Goal: Communication & Community: Answer question/provide support

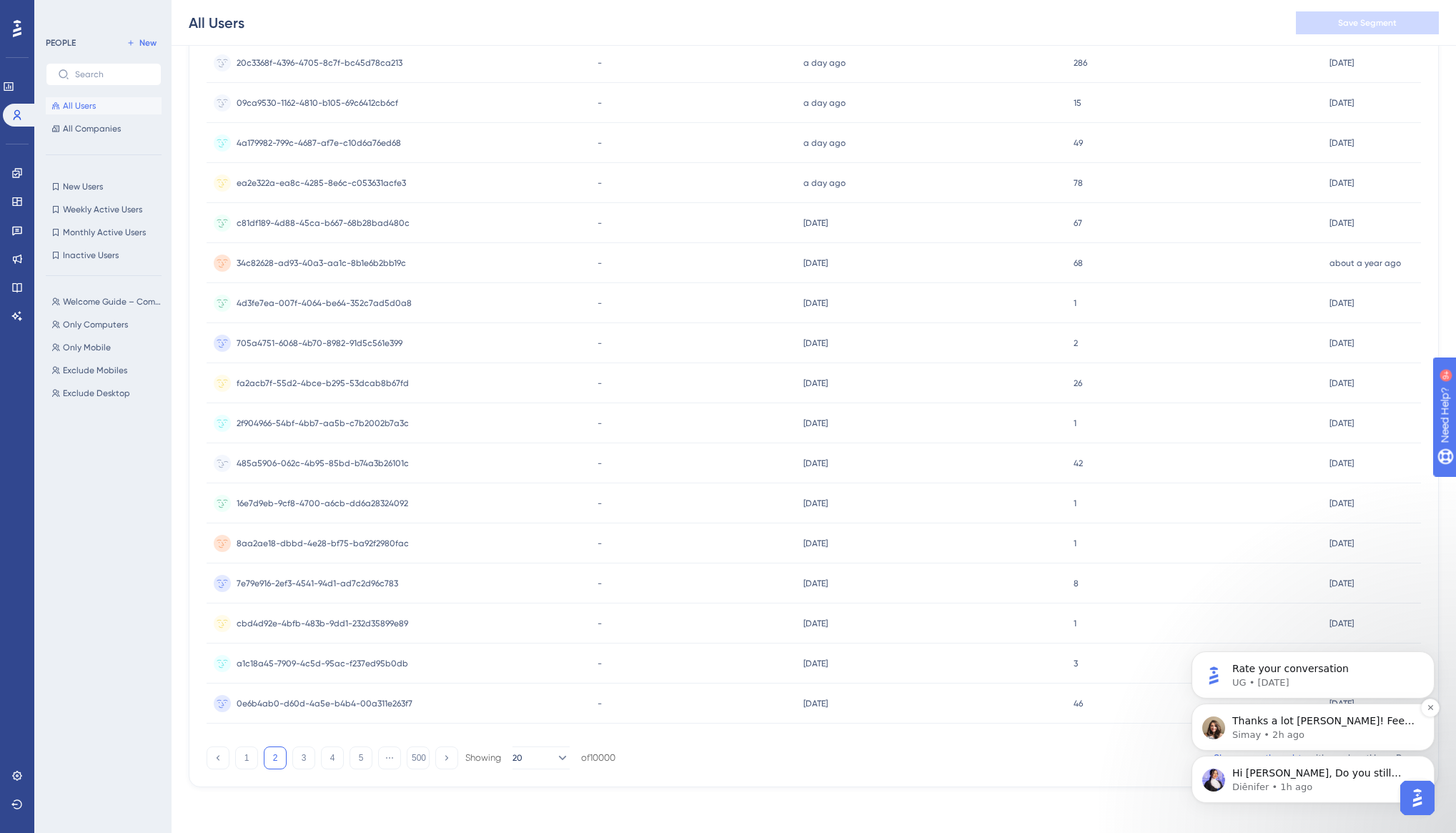
click at [1349, 733] on p "Simay • 2h ago" at bounding box center [1324, 735] width 184 height 13
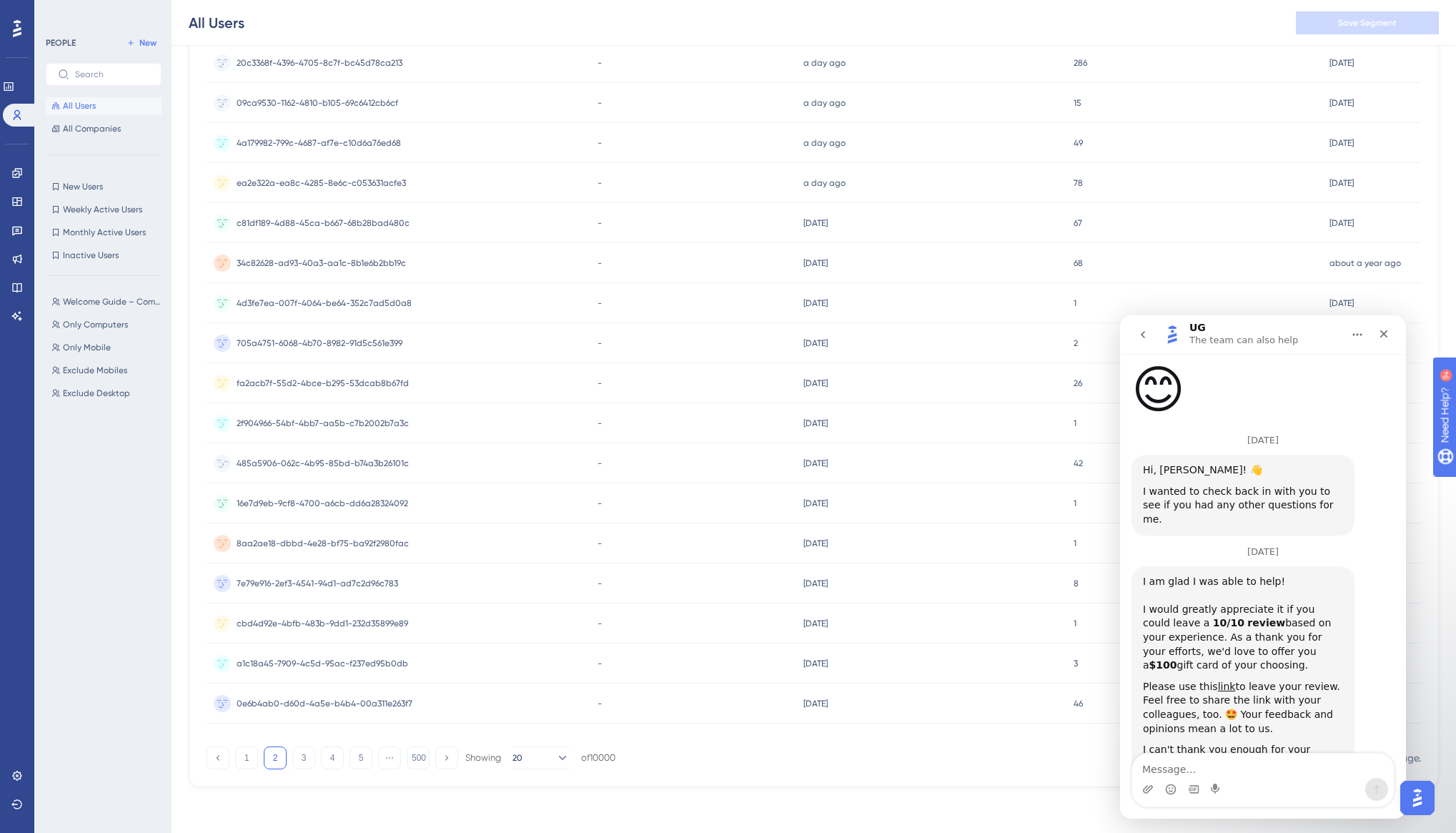
scroll to position [4274, 0]
click at [1161, 770] on textarea "Message…" at bounding box center [1263, 766] width 261 height 25
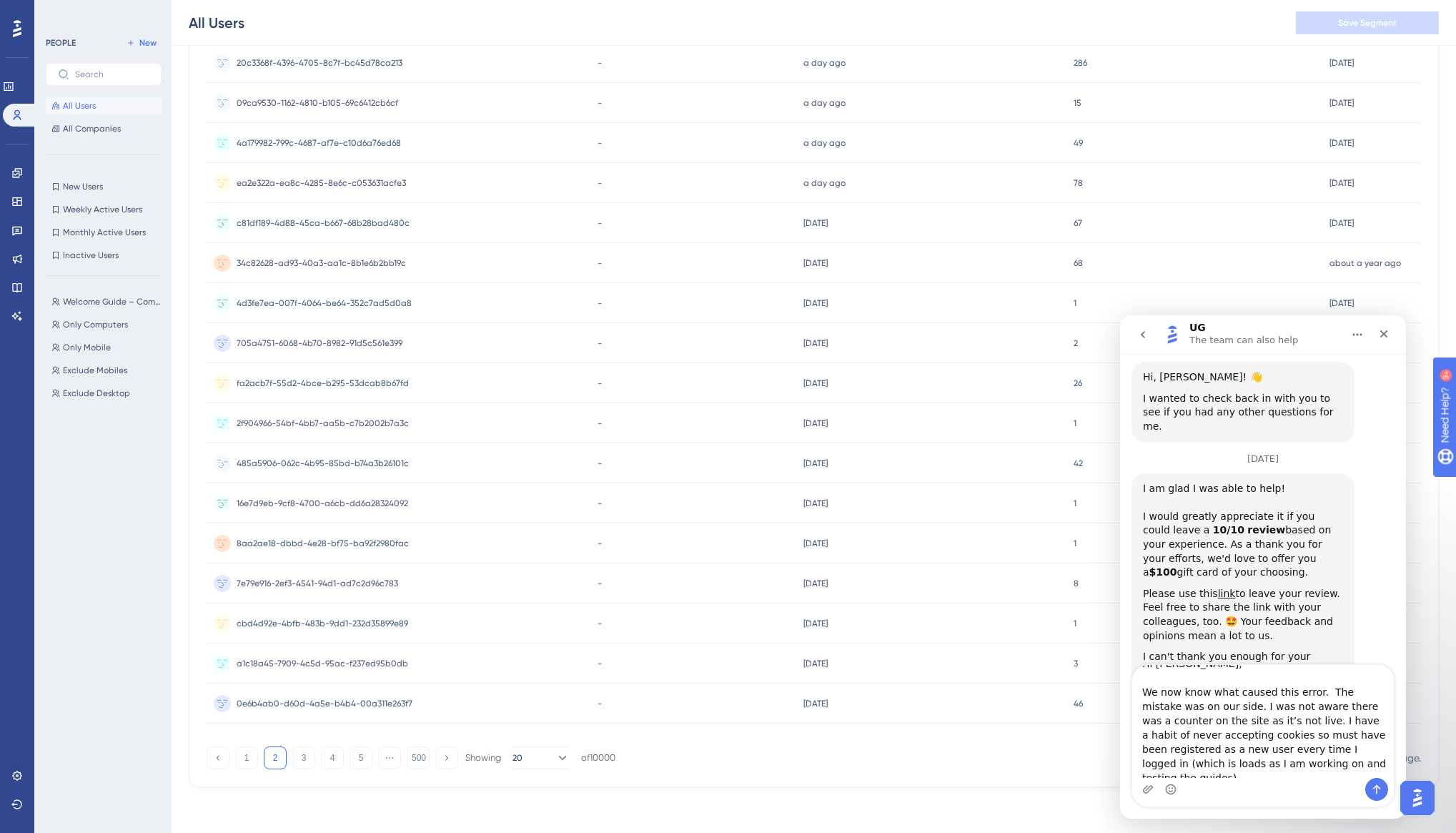
scroll to position [19, 0]
click at [1287, 690] on textarea "Hi [PERSON_NAME], We now know what caused this error. The mistake was on our si…" at bounding box center [1263, 721] width 261 height 113
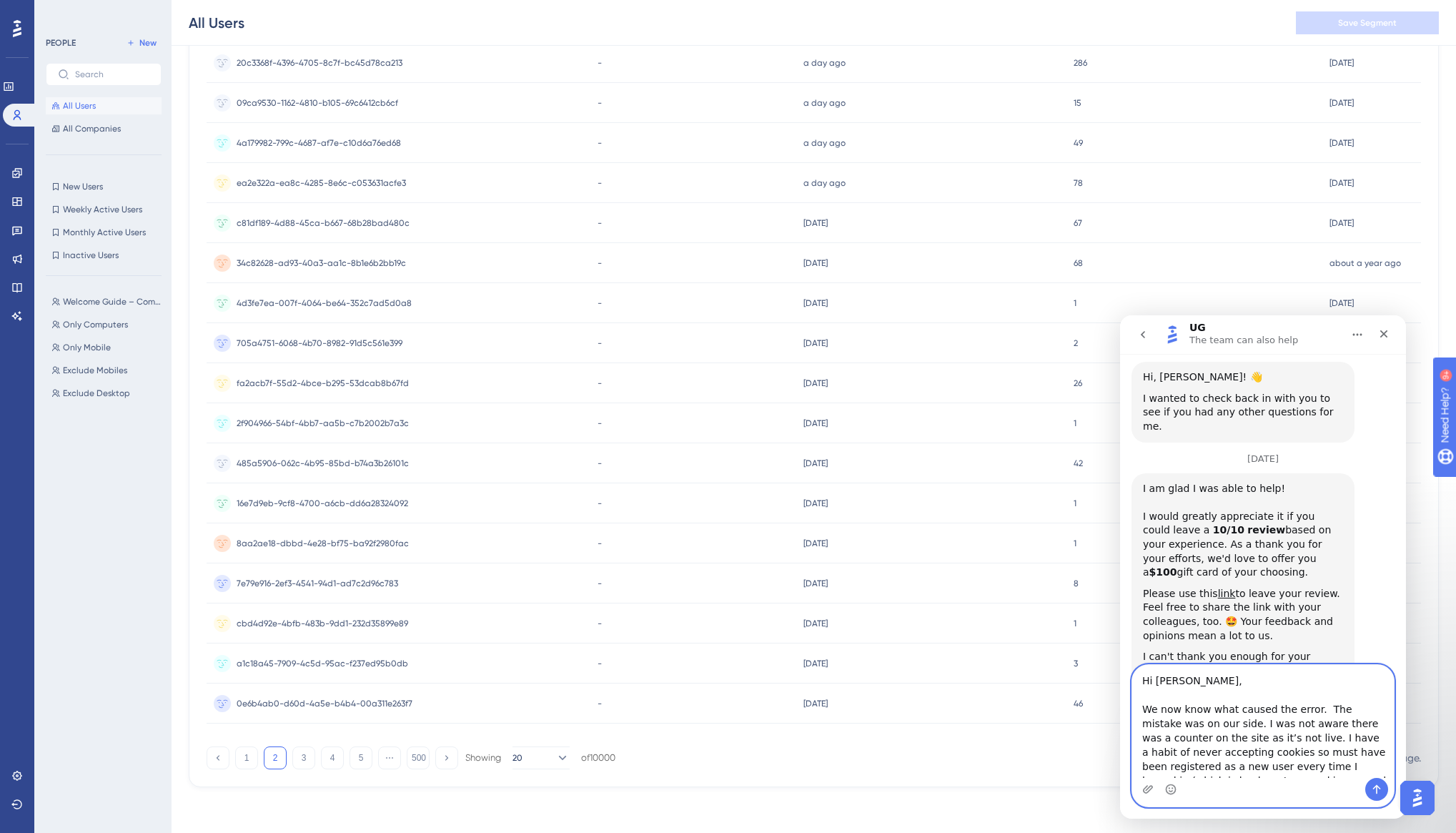
click at [1310, 709] on textarea "Hi [PERSON_NAME], We now know what caused the error. The mistake was on our sid…" at bounding box center [1263, 721] width 261 height 113
click at [1224, 698] on textarea "Hi [PERSON_NAME], We now know what caused the error with the MAU counter. The m…" at bounding box center [1263, 721] width 261 height 113
type textarea "Hi [PERSON_NAME], We now know what caused the error with the MAU counter. The m…"
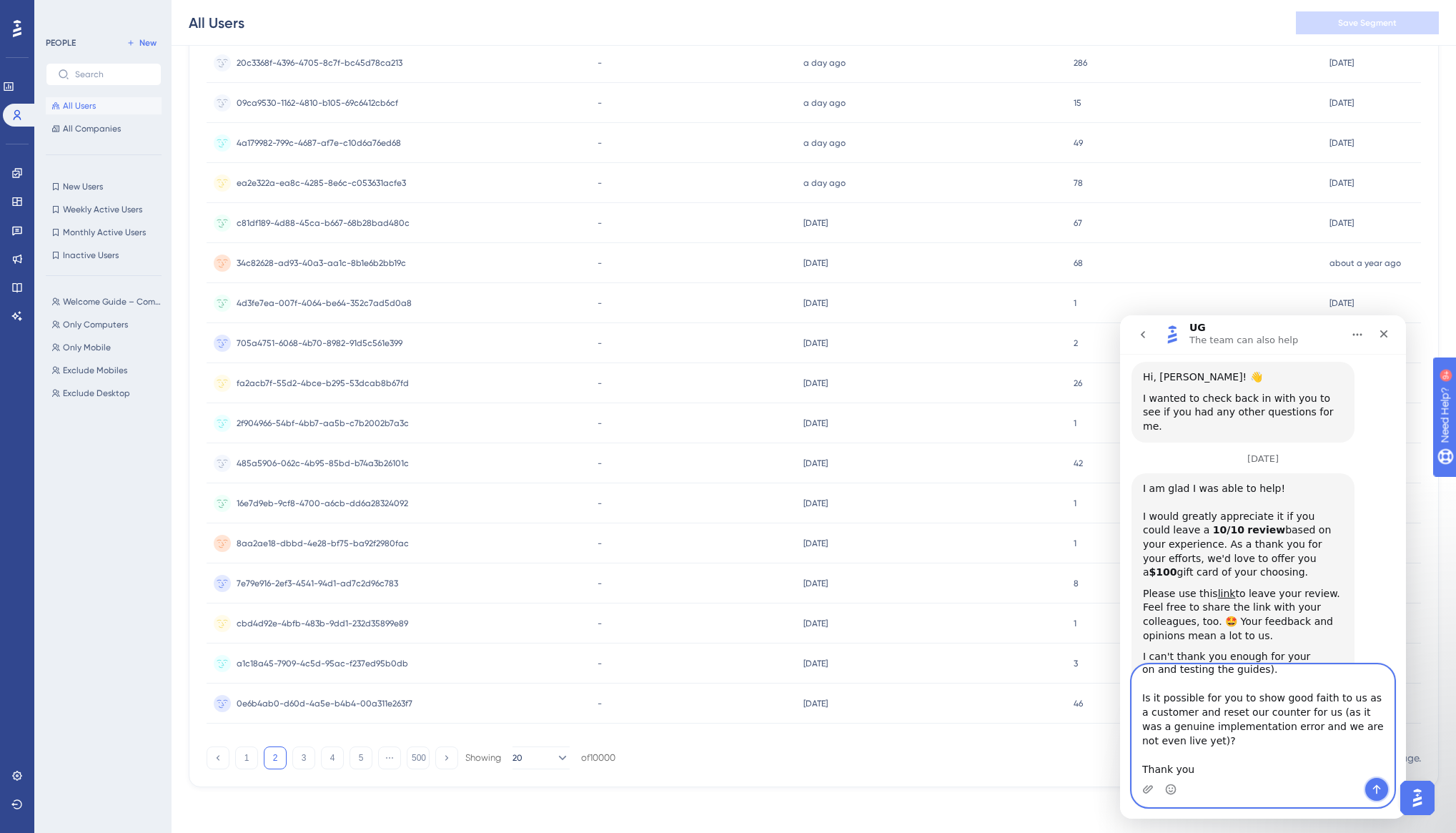
click at [1380, 788] on icon "Send a message…" at bounding box center [1377, 789] width 12 height 12
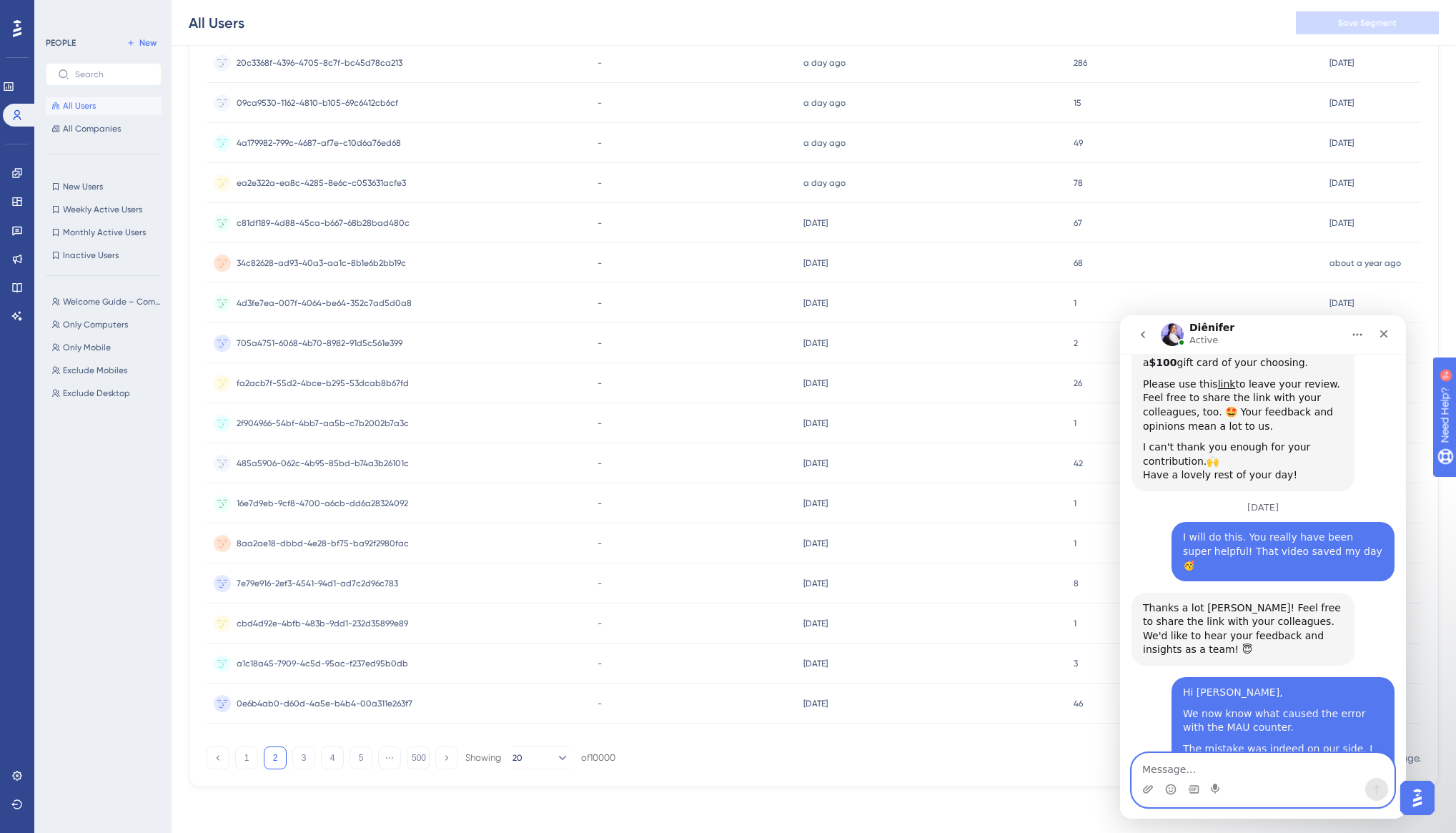
scroll to position [4574, 0]
type textarea "Thank you, we appreciate it."
click at [1379, 789] on icon "Send a message…" at bounding box center [1377, 789] width 12 height 12
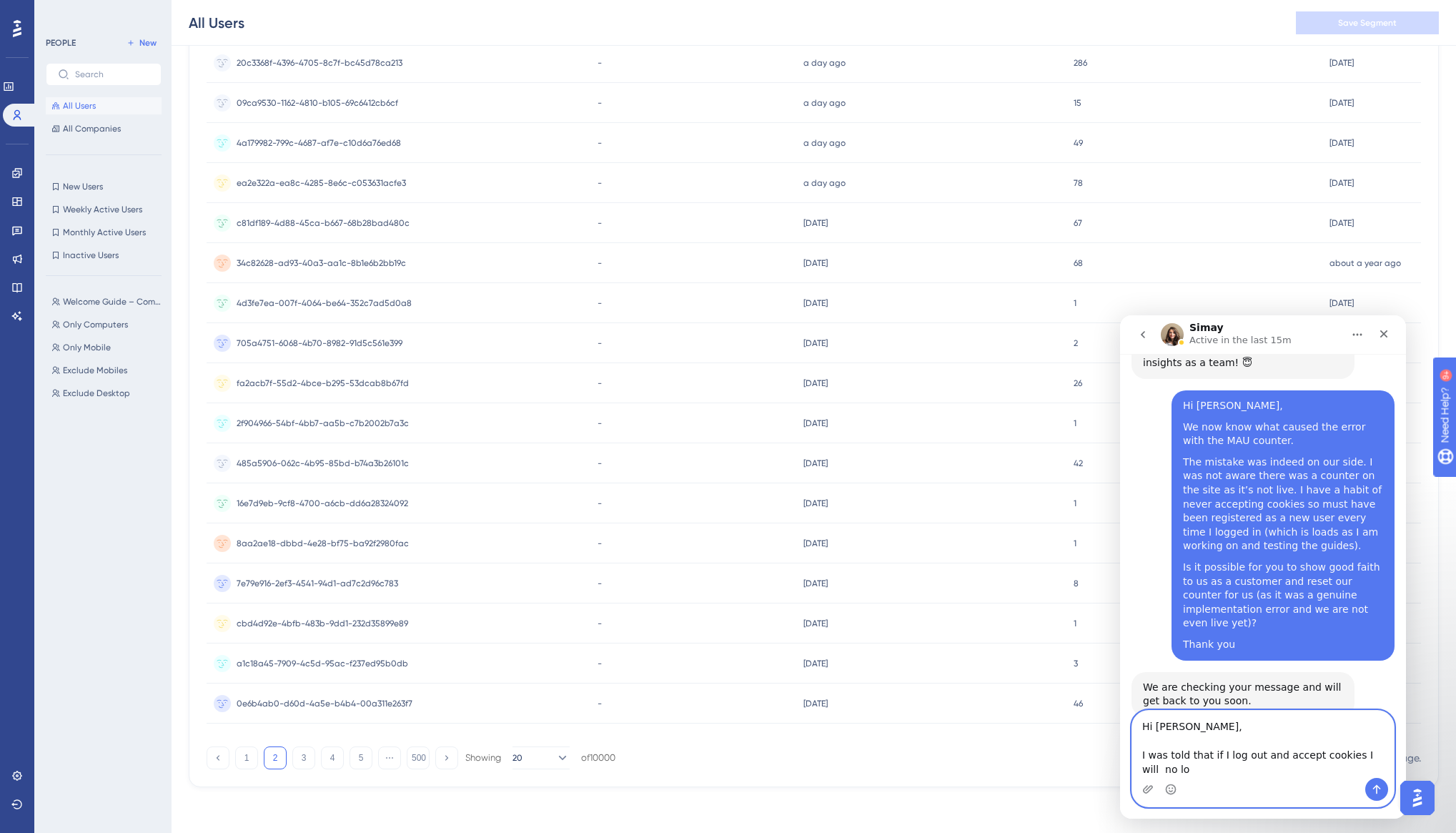
scroll to position [4872, 0]
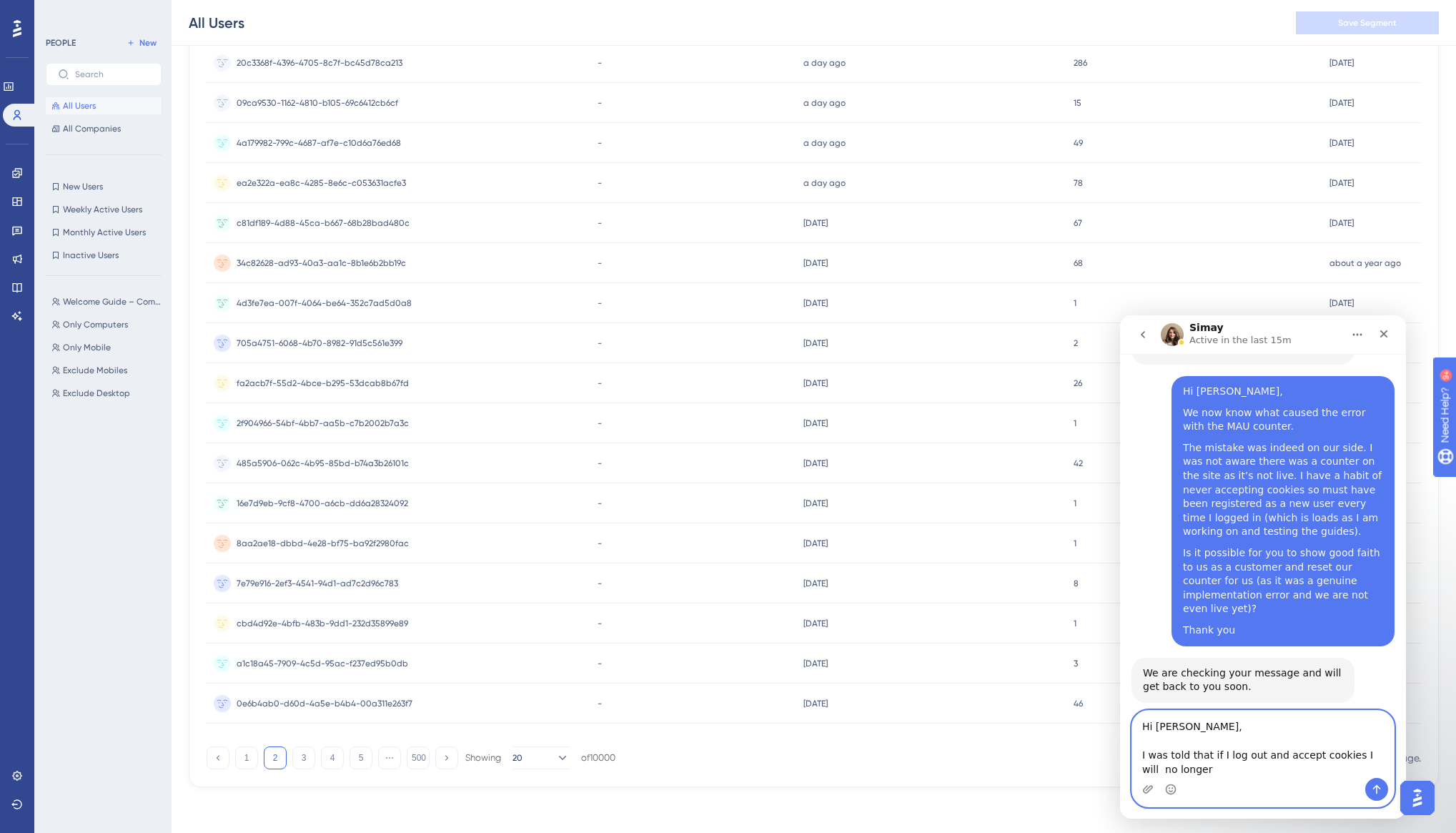
click at [1203, 769] on textarea "Hi [PERSON_NAME], I was told that if I log out and accept cookies I will no lon…" at bounding box center [1263, 744] width 261 height 67
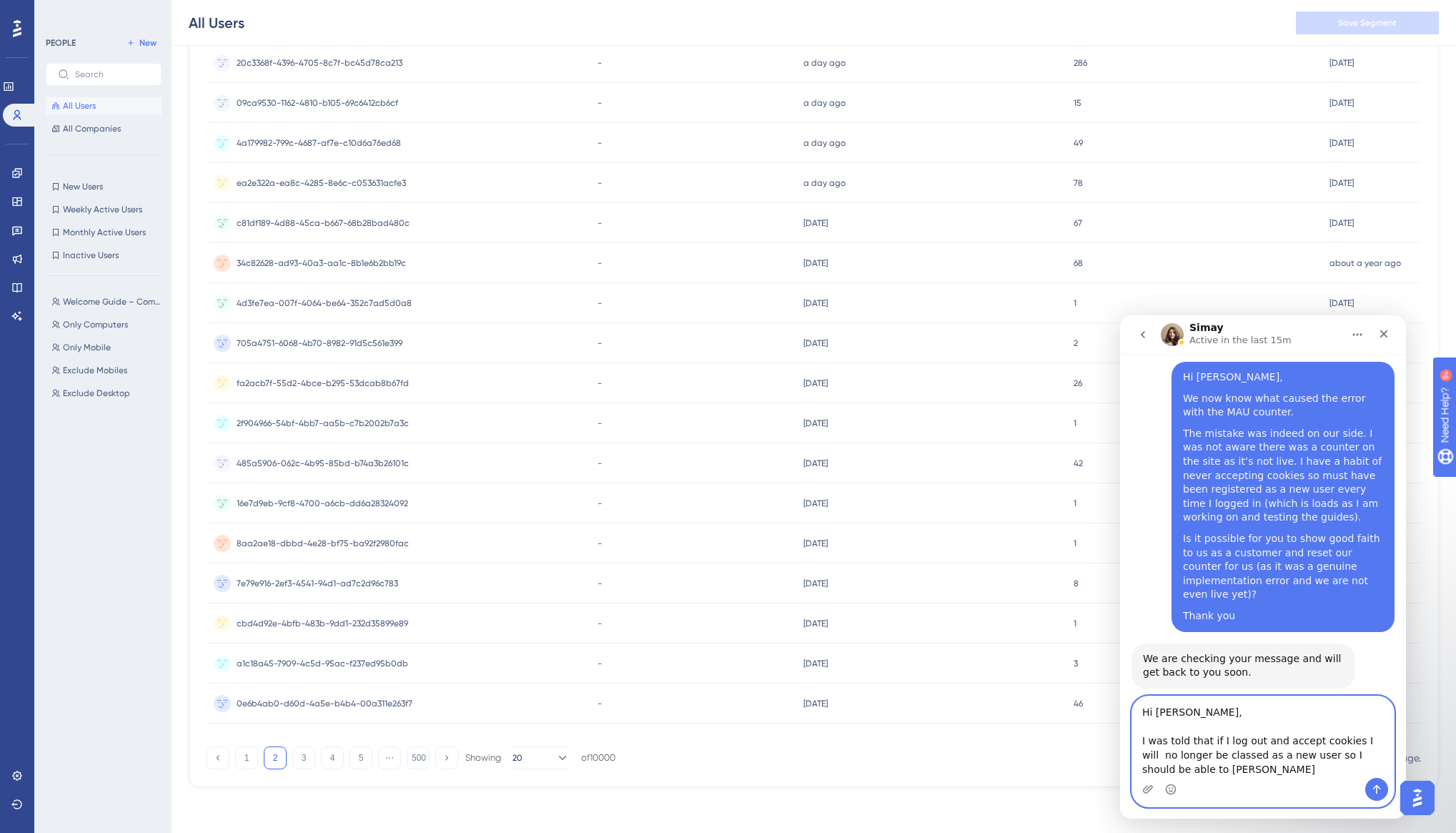
click at [1199, 711] on textarea "Hi [PERSON_NAME], I was told that if I log out and accept cookies I will no lon…" at bounding box center [1263, 737] width 261 height 81
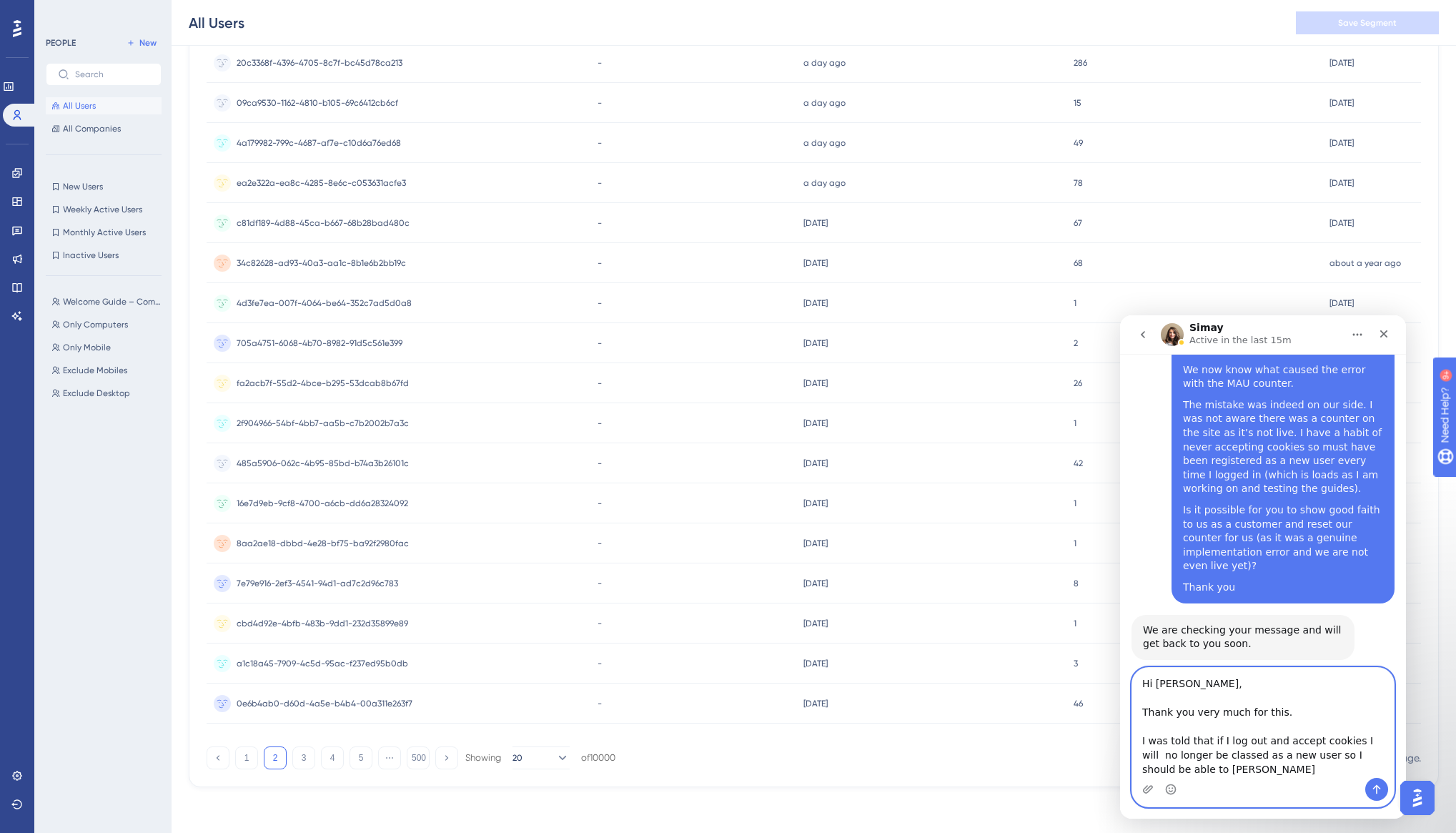
click at [1189, 740] on textarea "Hi [PERSON_NAME], Thank you very much for this. I was told that if I log out an…" at bounding box center [1263, 723] width 261 height 110
click at [1248, 770] on textarea "Hi [PERSON_NAME], Thank you very much for this. I was told by our dev team that…" at bounding box center [1263, 723] width 261 height 110
click at [1293, 740] on textarea "Hi [PERSON_NAME], Thank you very much for this. I was told by our dev team that…" at bounding box center [1263, 721] width 261 height 113
click at [1323, 735] on textarea "Hi [PERSON_NAME], Thank you very much for this. I was told by our dev team that…" at bounding box center [1263, 721] width 261 height 113
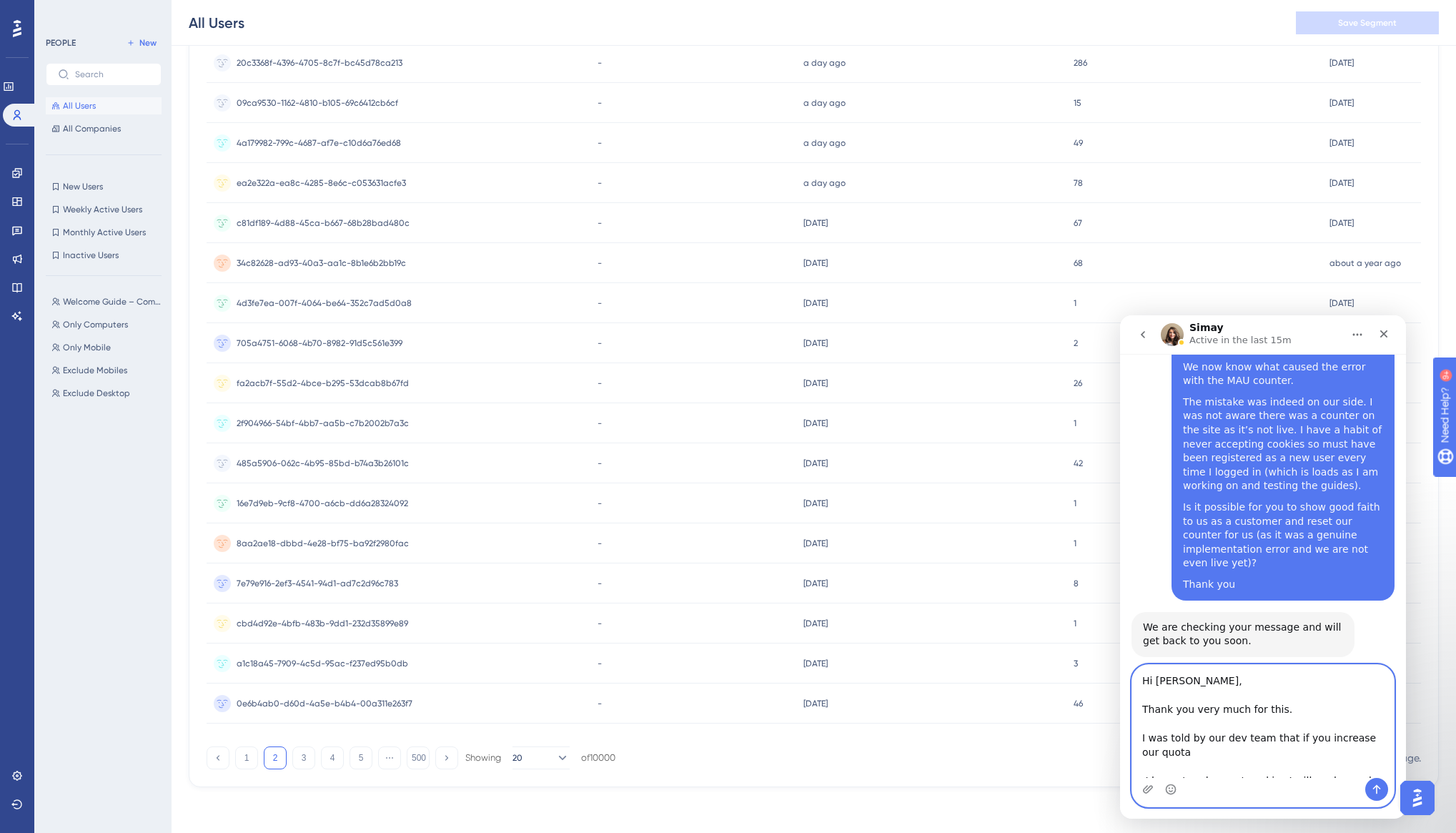
scroll to position [40, 0]
click at [1145, 739] on textarea "Hi [PERSON_NAME], Thank you very much for this. I was told by our dev team that…" at bounding box center [1263, 721] width 261 height 113
click at [1328, 742] on textarea "Hi [PERSON_NAME], Thank you very much for this. I was told by our dev team that…" at bounding box center [1263, 721] width 261 height 113
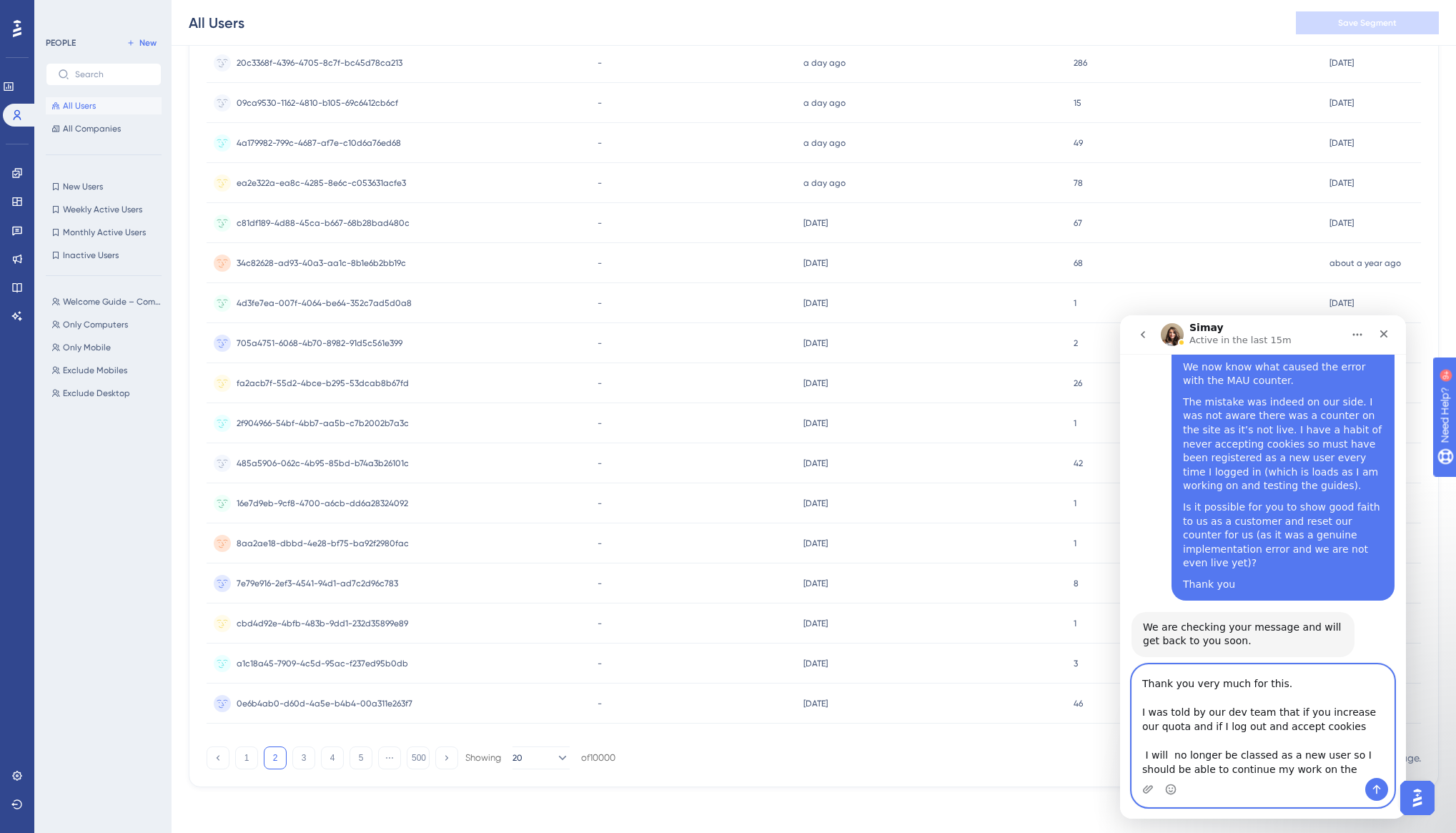
click at [1355, 727] on textarea "Hi [PERSON_NAME], Thank you very much for this. I was told by our dev team that…" at bounding box center [1263, 721] width 261 height 113
drag, startPoint x: 1344, startPoint y: 755, endPoint x: 1131, endPoint y: 757, distance: 213.0
click at [1132, 758] on textarea "Hi [PERSON_NAME], Thank you very much for this. I was told by our dev team that…" at bounding box center [1263, 721] width 261 height 113
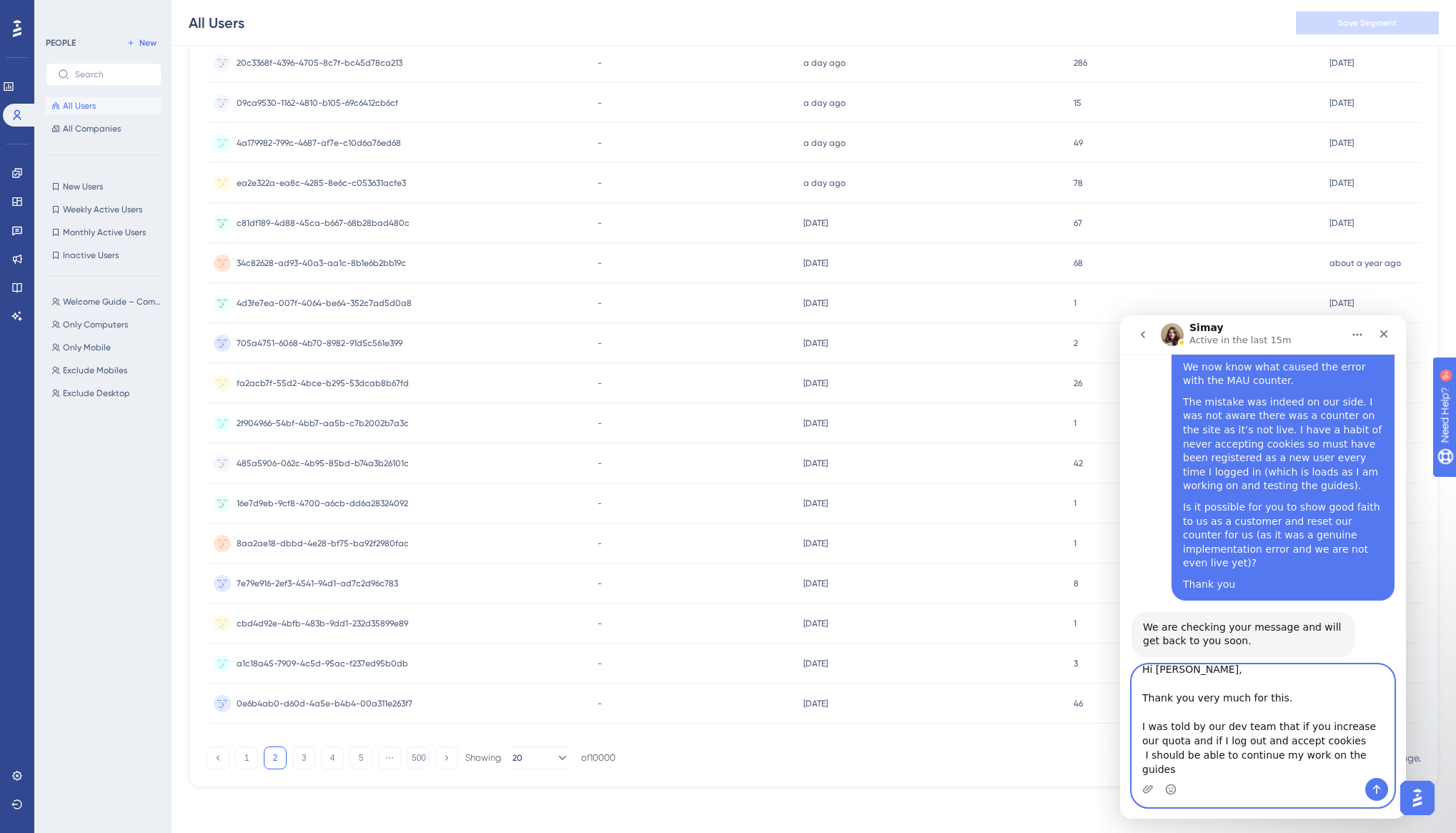
scroll to position [4916, 0]
click at [1383, 769] on textarea "Hi [PERSON_NAME], Thank you very much for this. I was told by our dev team that…" at bounding box center [1263, 721] width 261 height 113
click at [1342, 773] on textarea "Hi [PERSON_NAME], Thank you very much for this. I was told by our dev team that…" at bounding box center [1263, 721] width 261 height 113
click at [1384, 770] on textarea "Hi [PERSON_NAME], Thank you very much for this. I was told by our dev team that…" at bounding box center [1263, 721] width 261 height 113
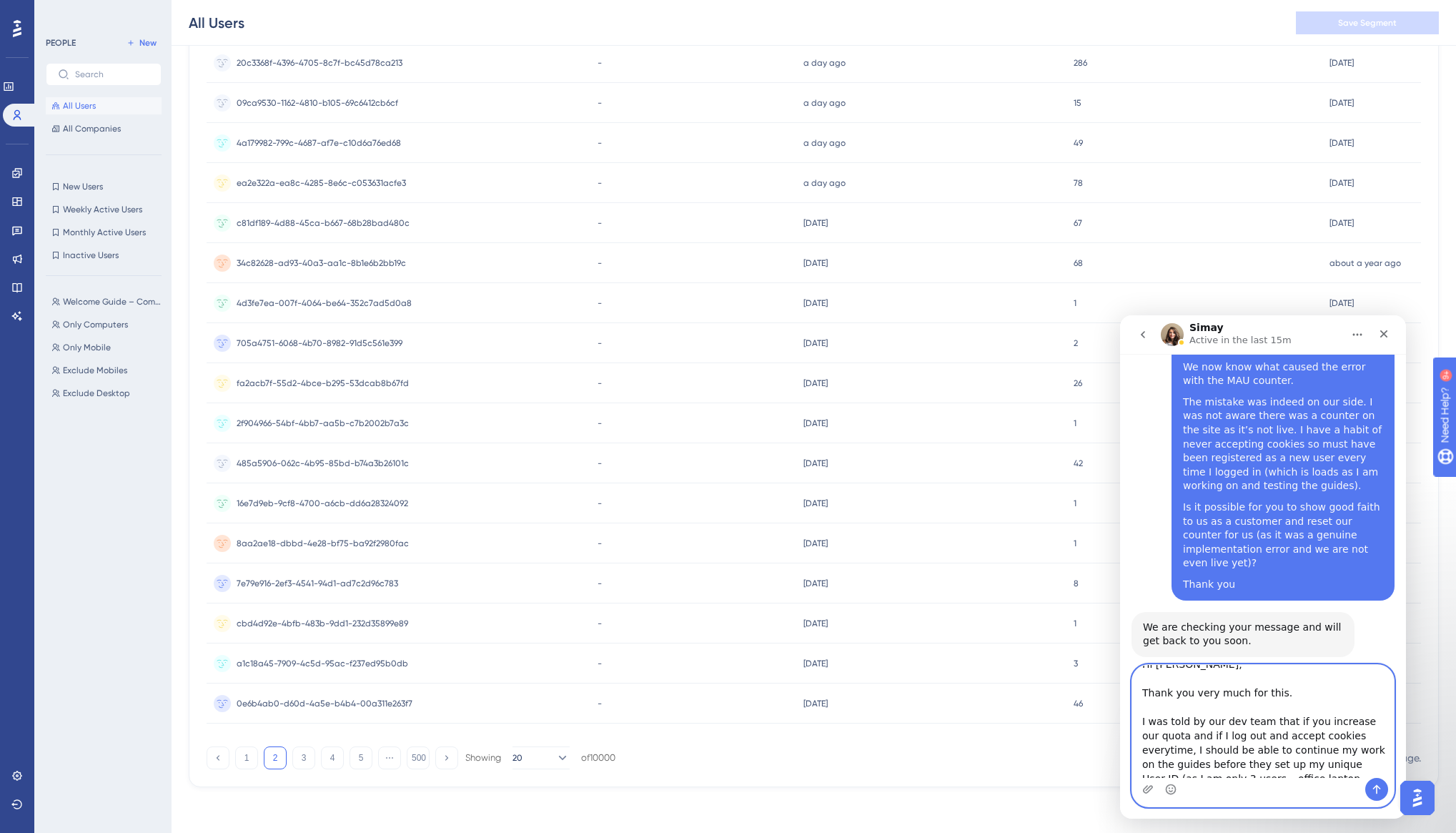
scroll to position [0, 0]
type textarea "Hi [PERSON_NAME], Thank you very much for this. I was told by our dev team that…"
click at [1377, 784] on icon "Send a message…" at bounding box center [1377, 789] width 12 height 12
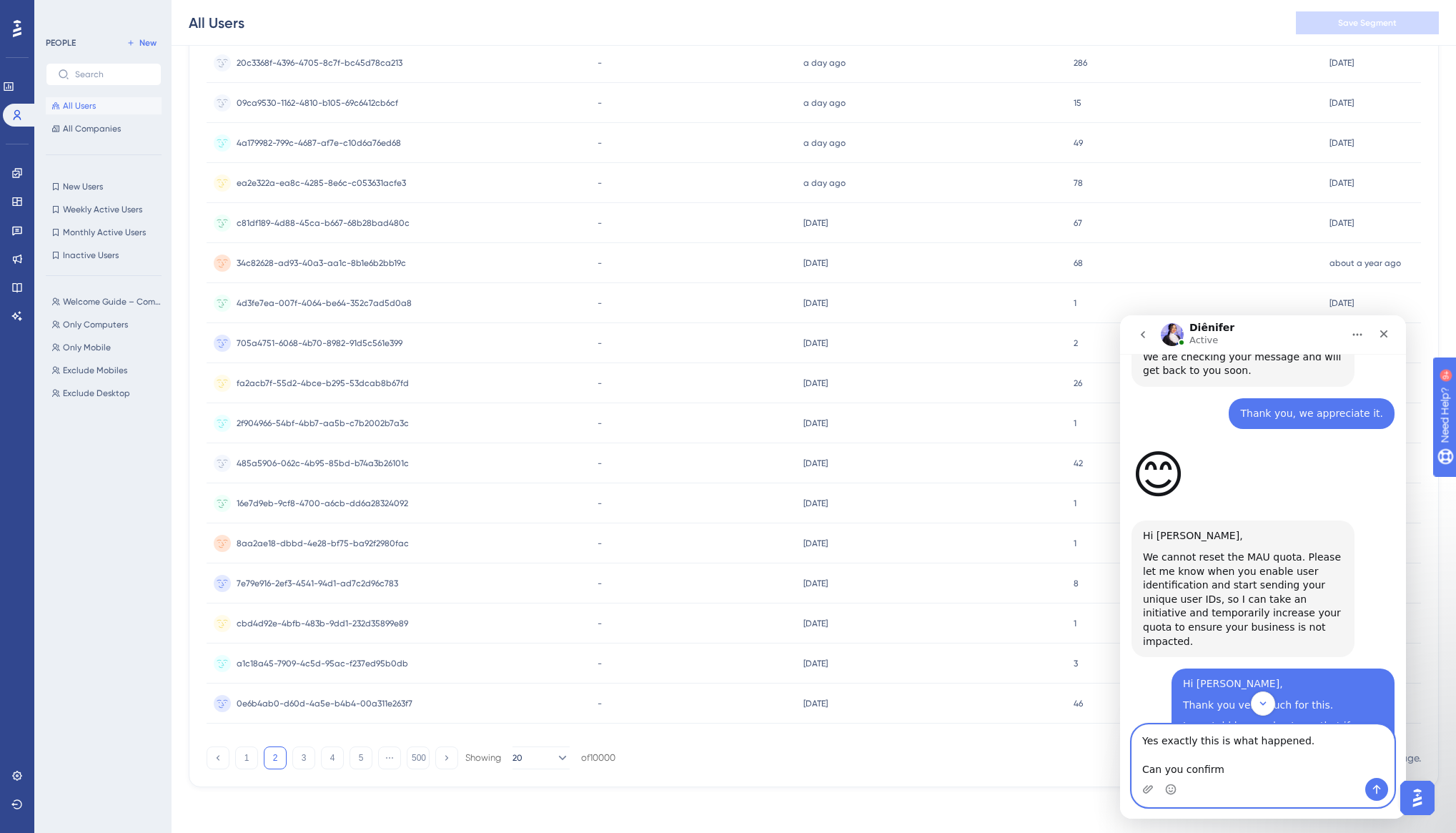
scroll to position [5188, 0]
drag, startPoint x: 1221, startPoint y: 576, endPoint x: 1185, endPoint y: 434, distance: 146.5
click at [1185, 678] on div "Hi [PERSON_NAME], Thank you very much for this. I was told by our dev team that…" at bounding box center [1283, 775] width 200 height 197
copy div "was told by our dev team that if you increase our quota and if I log out and ac…"
drag, startPoint x: 1230, startPoint y: 773, endPoint x: 1126, endPoint y: 769, distance: 104.1
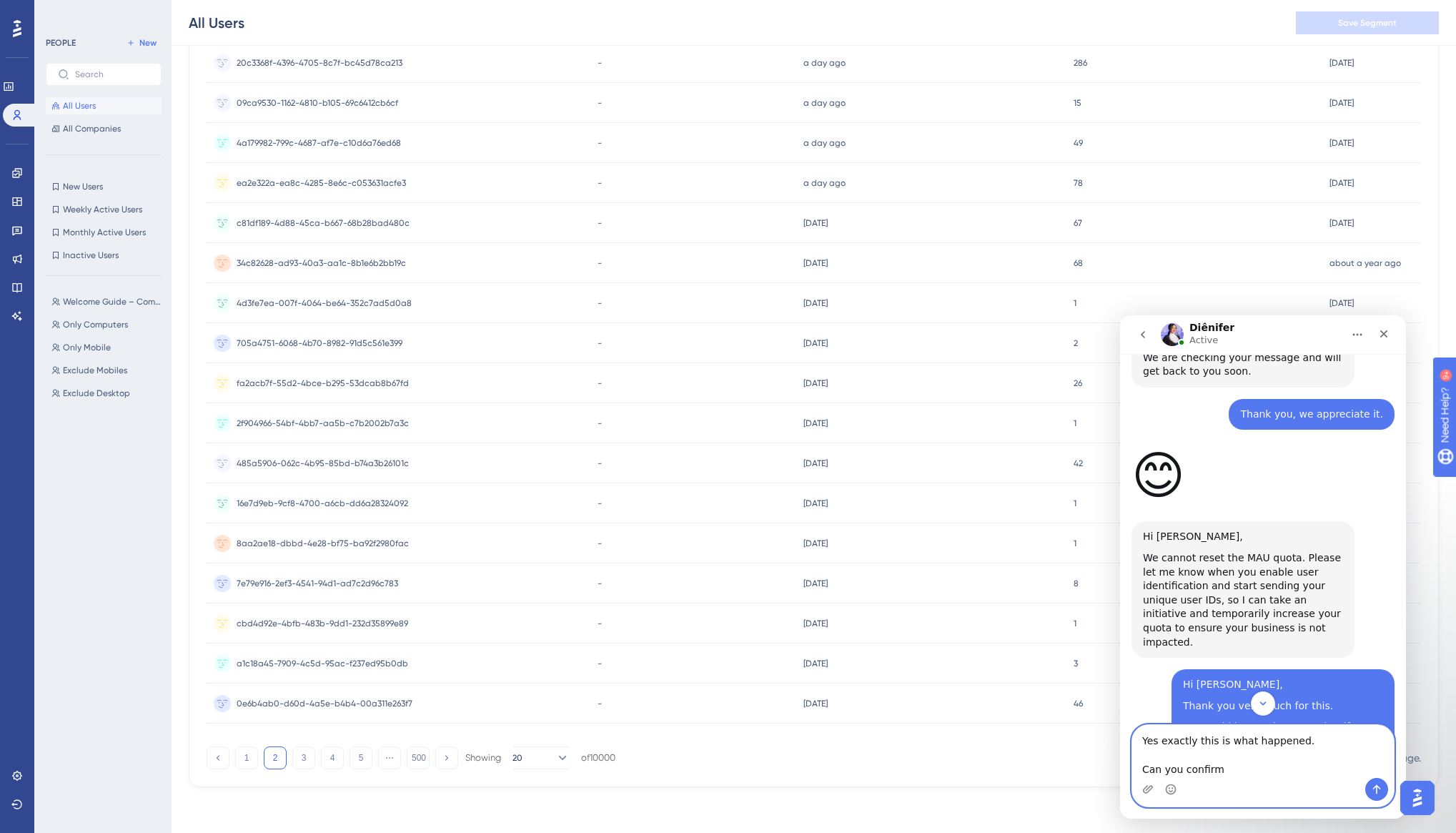
click at [1126, 769] on div "Yes exactly this is what happened. Can you confirm Yes exactly this is what hap…" at bounding box center [1263, 766] width 286 height 83
paste textarea "was told by our dev team that if you increase our quota and if I log out and ac…"
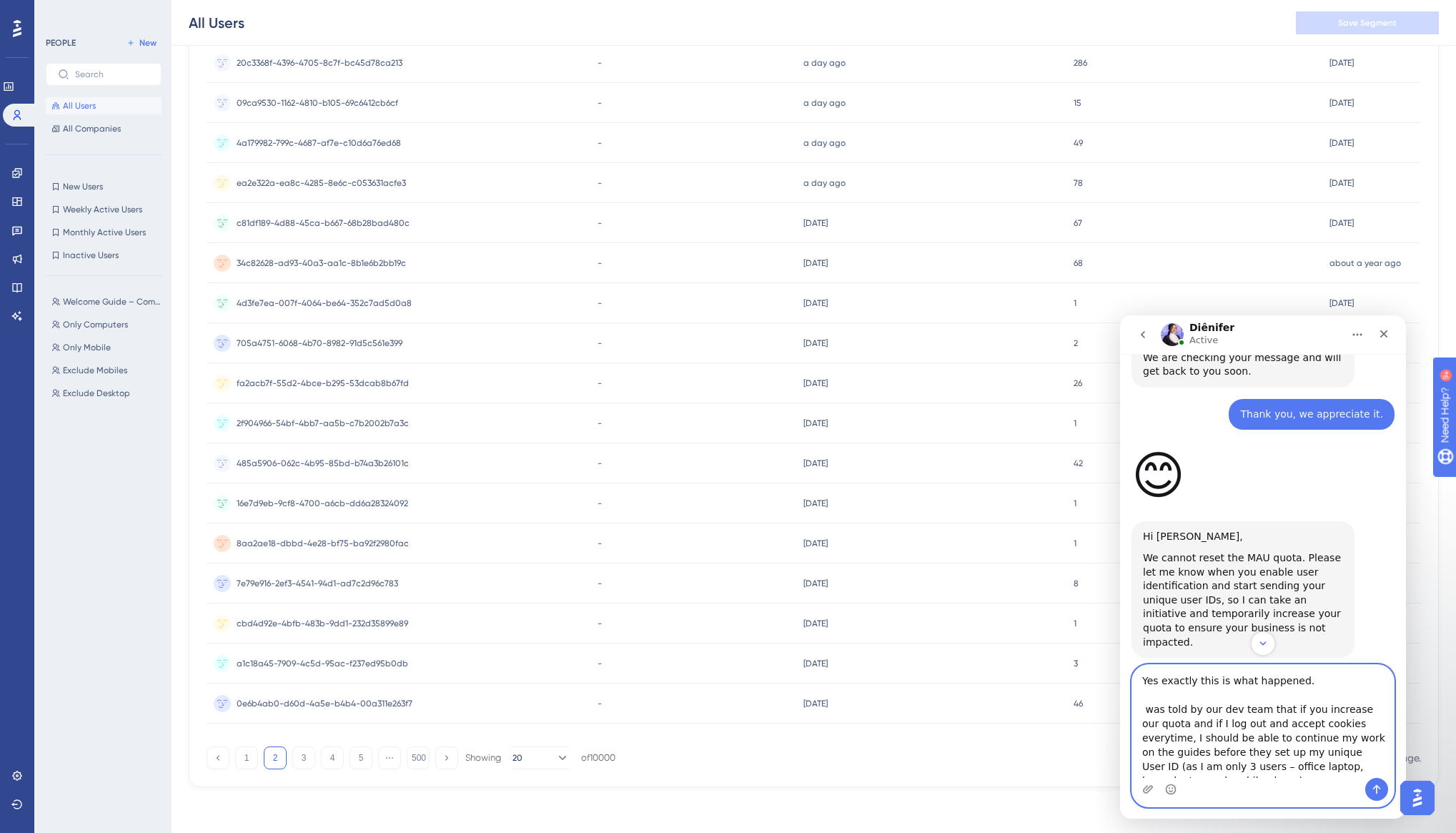
scroll to position [37, 0]
click at [1184, 746] on textarea "Yes exactly this is what happened. was told by our dev team that if you increas…" at bounding box center [1263, 721] width 261 height 113
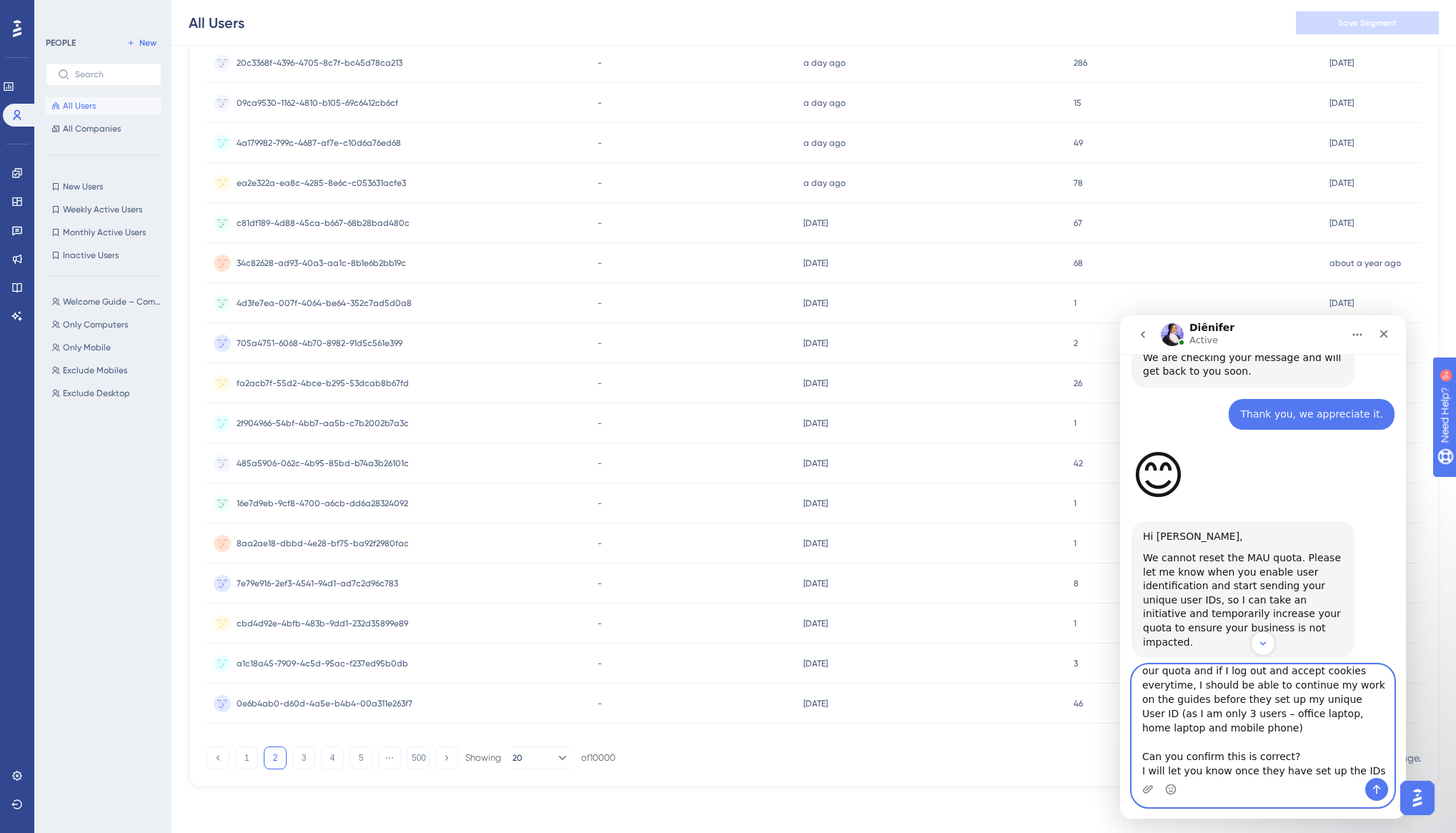
scroll to position [54, 0]
click at [1314, 757] on textarea "Yes exactly this is what happened. was told by our dev team that if you increas…" at bounding box center [1263, 721] width 261 height 113
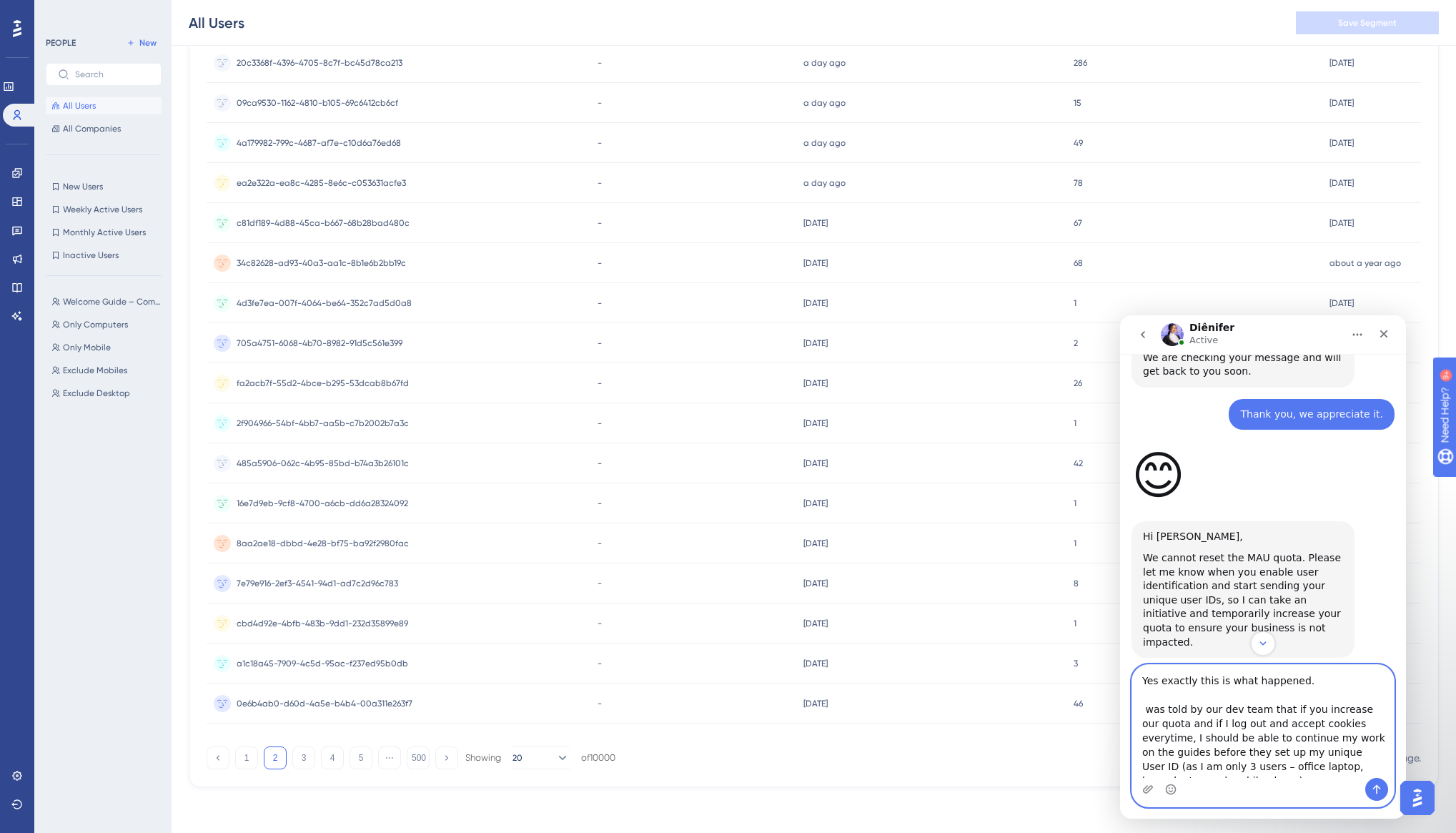
scroll to position [2, 0]
click at [1144, 706] on textarea "Yes exactly this is what happened. was told by our dev team that if you increas…" at bounding box center [1263, 721] width 261 height 113
type textarea "Yes exactly this is what happened. I was told by our dev team that if you incre…"
click at [1381, 794] on icon "Send a message…" at bounding box center [1377, 789] width 12 height 12
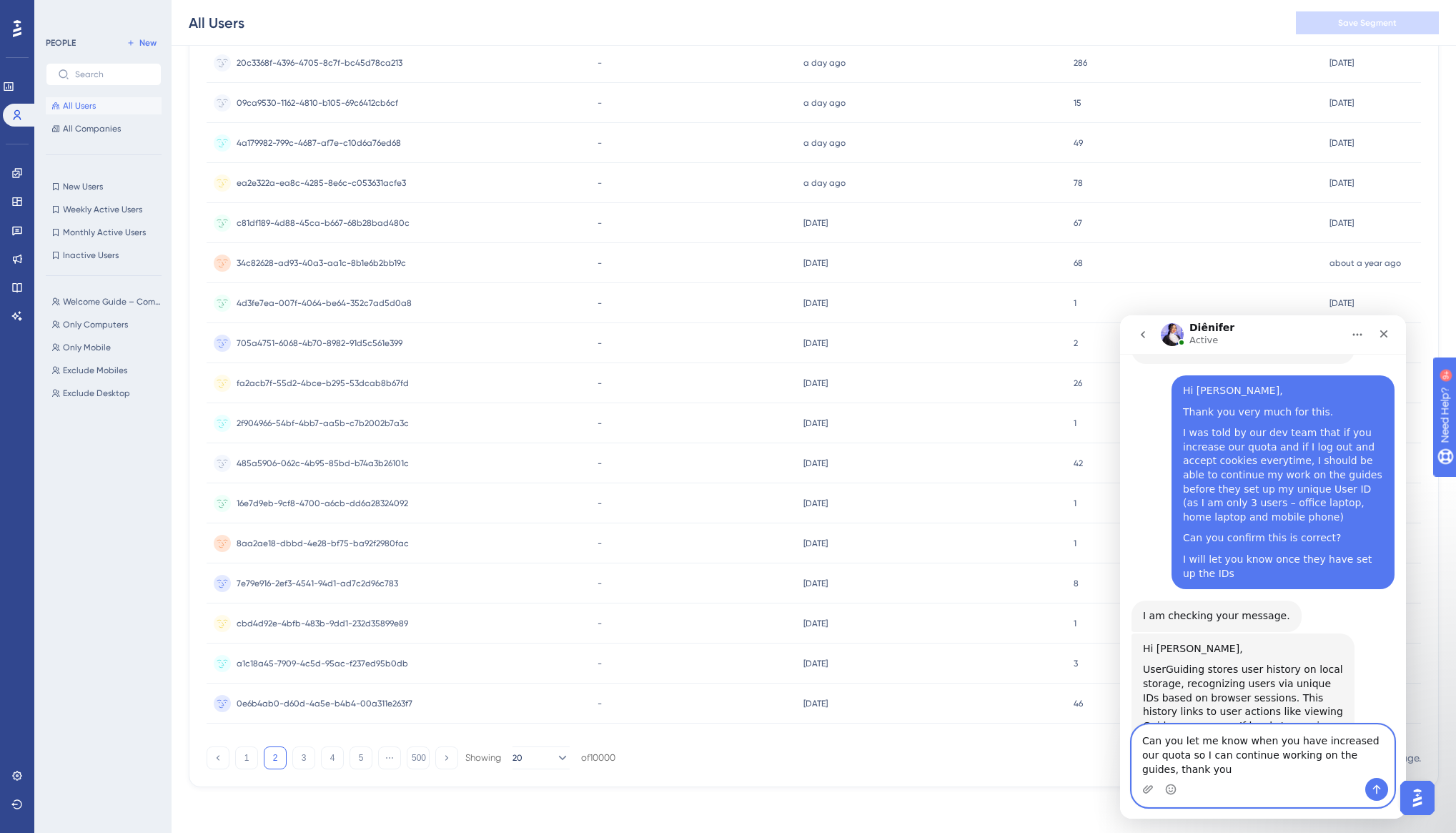
scroll to position [5482, 0]
type textarea "Can you let me know when you have increased our quota so I can continue working…"
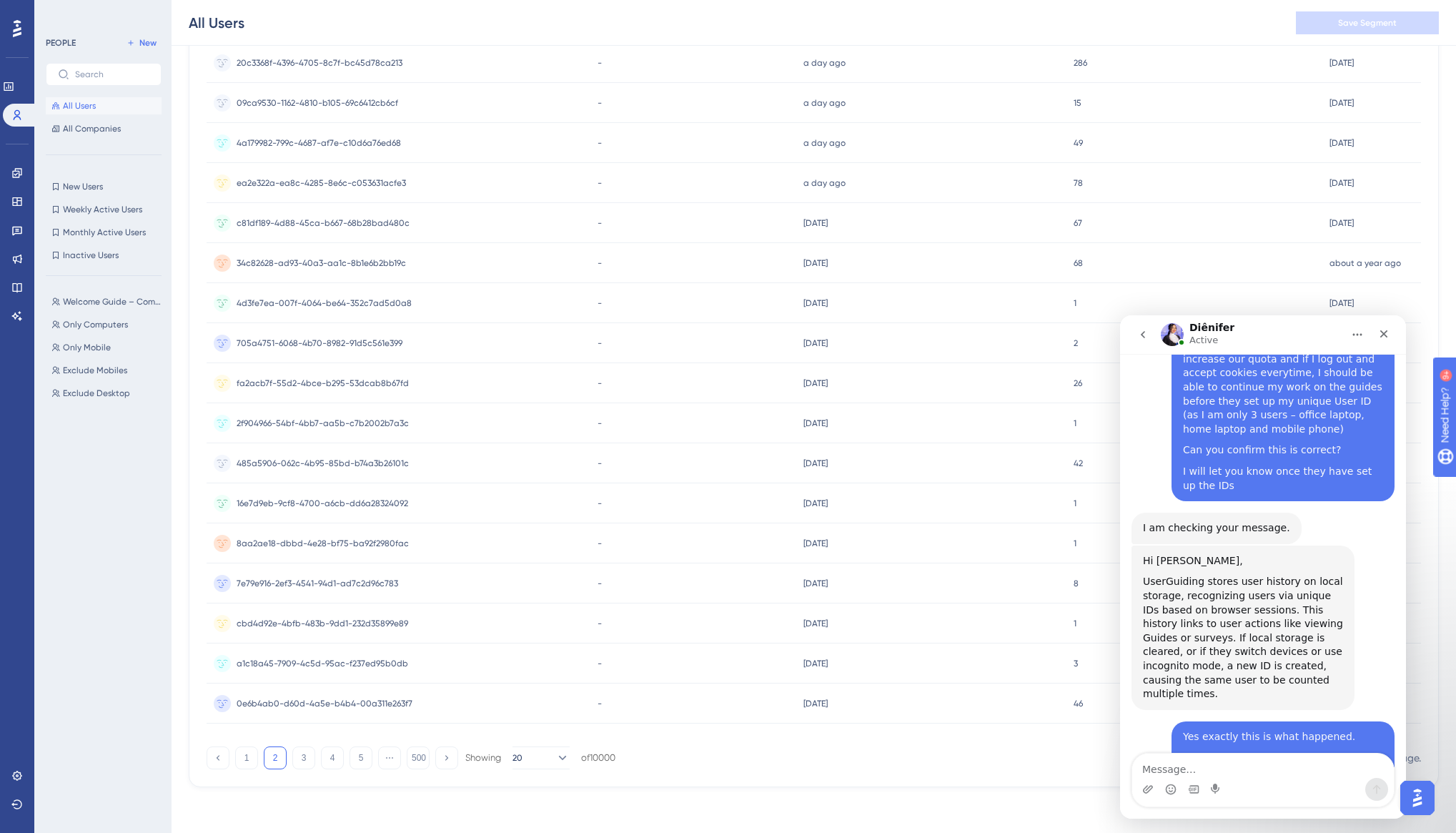
scroll to position [5593, 0]
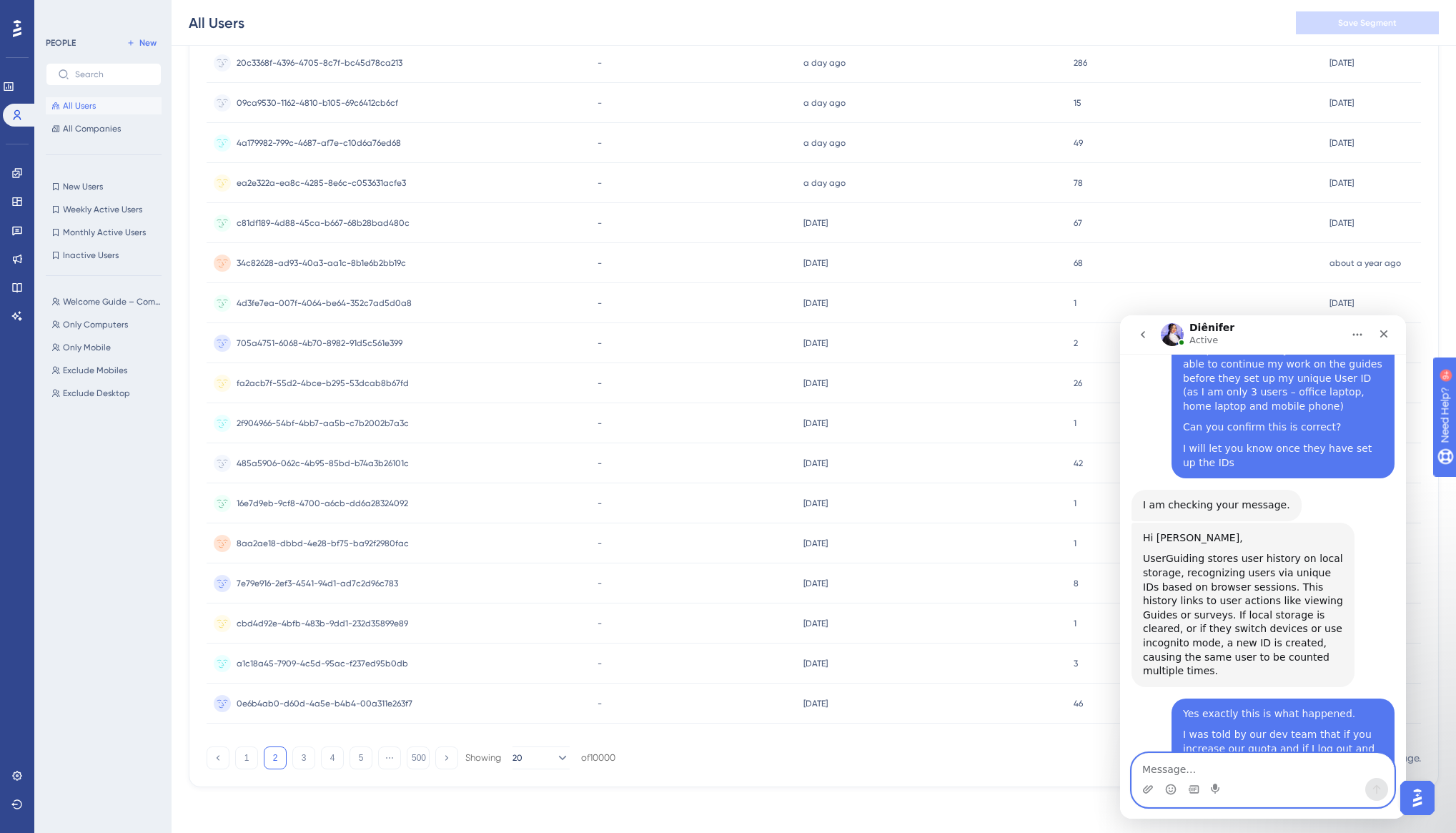
click at [1167, 764] on textarea "Message…" at bounding box center [1263, 766] width 261 height 25
paste textarea "caused the problem by not accepting cookies, so we're happy to continue in our …"
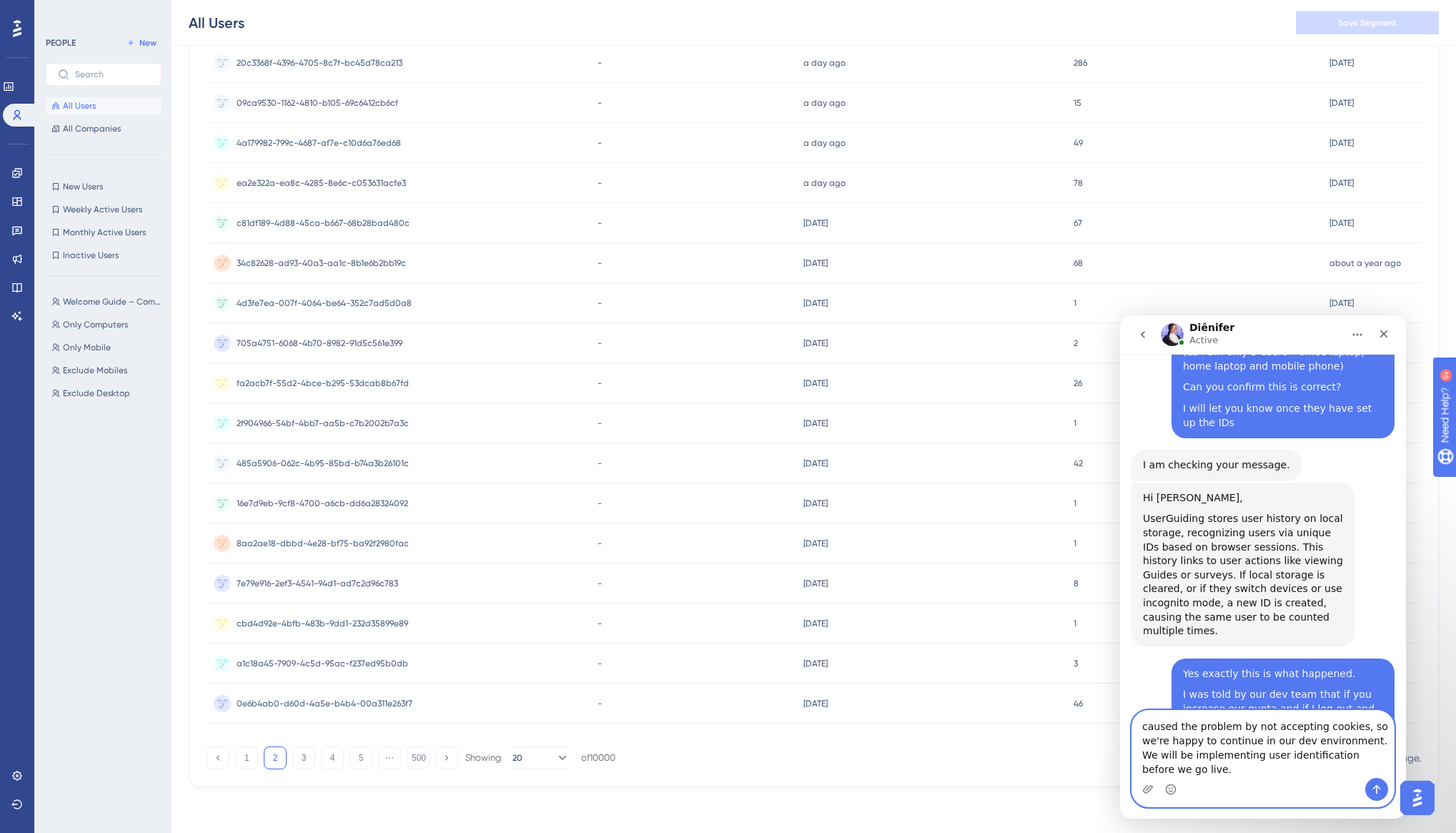
scroll to position [5635, 0]
drag, startPoint x: 1142, startPoint y: 726, endPoint x: 1141, endPoint y: 714, distance: 12.0
click at [1142, 726] on textarea "caused the problem by not accepting cookies, so we're happy to continue in our …" at bounding box center [1263, 744] width 261 height 67
click at [1198, 742] on textarea "Seeing that I caused the problem by not accepting cookies, so we're happy to co…" at bounding box center [1263, 744] width 261 height 67
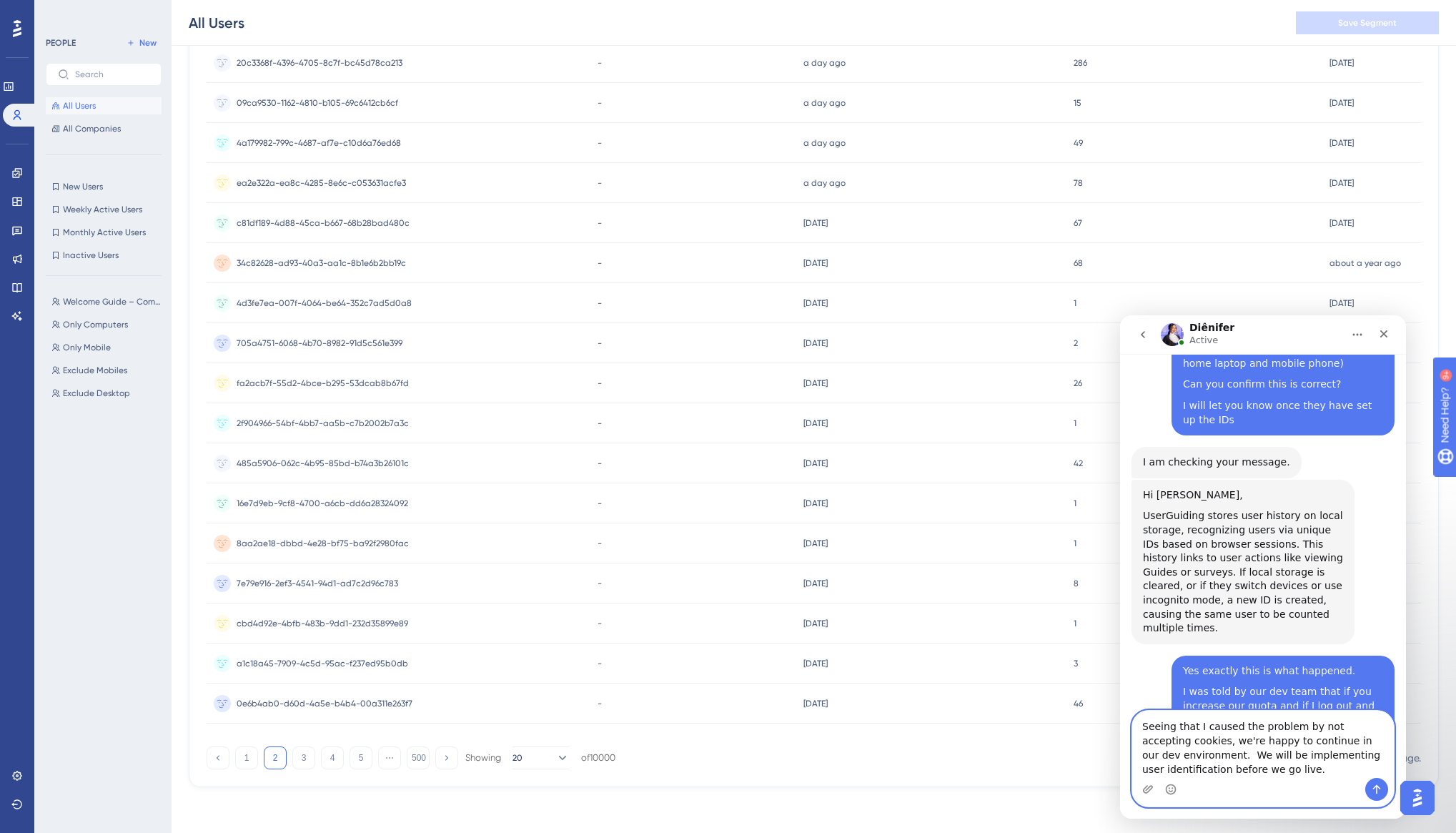
type textarea "Seeing that I caused the problem by not accepting cookies, we're happy to conti…"
click at [1377, 786] on icon "Send a message…" at bounding box center [1377, 789] width 8 height 9
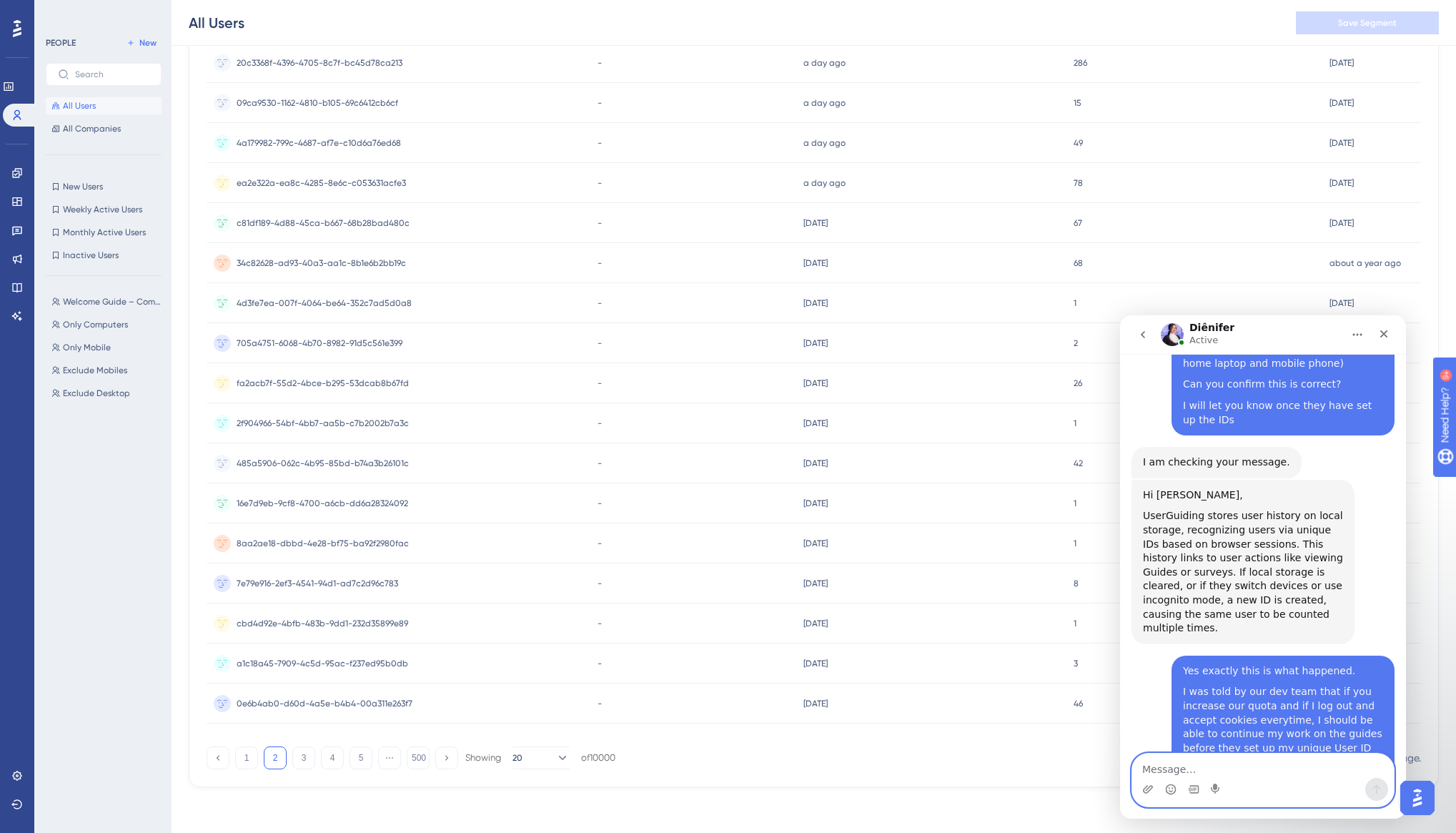
scroll to position [5691, 0]
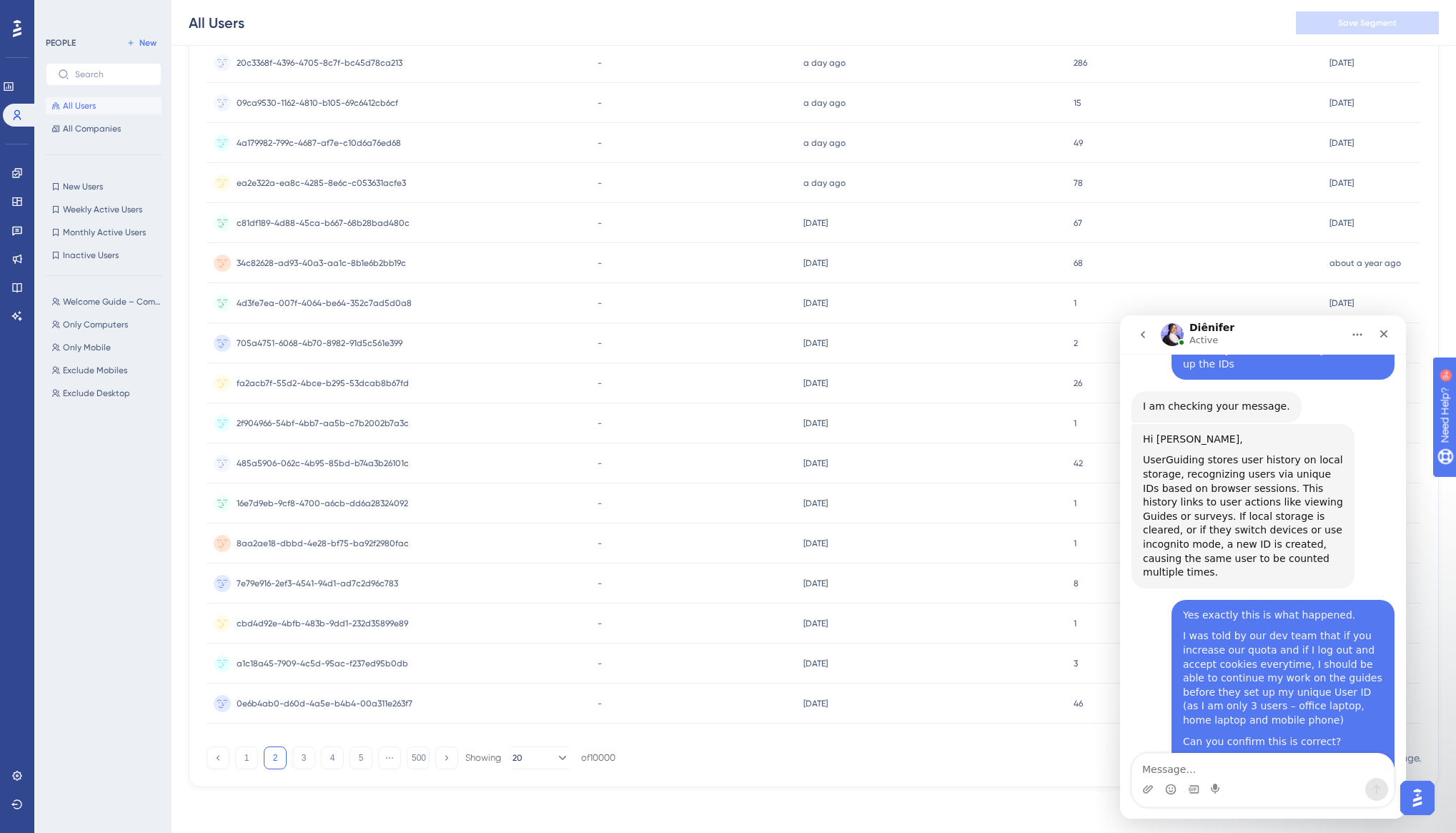
drag, startPoint x: 1186, startPoint y: 500, endPoint x: 1361, endPoint y: 531, distance: 177.7
click at [1361, 803] on div "Can you let me know when you have increased our quota so I can continue working…" at bounding box center [1283, 823] width 200 height 42
copy div "Can you let me know when you have increased our quota so I can continue working…"
click at [1169, 766] on textarea "Message…" at bounding box center [1263, 766] width 261 height 25
paste textarea "Can you let me know when you have increased our quota so I can continue working…"
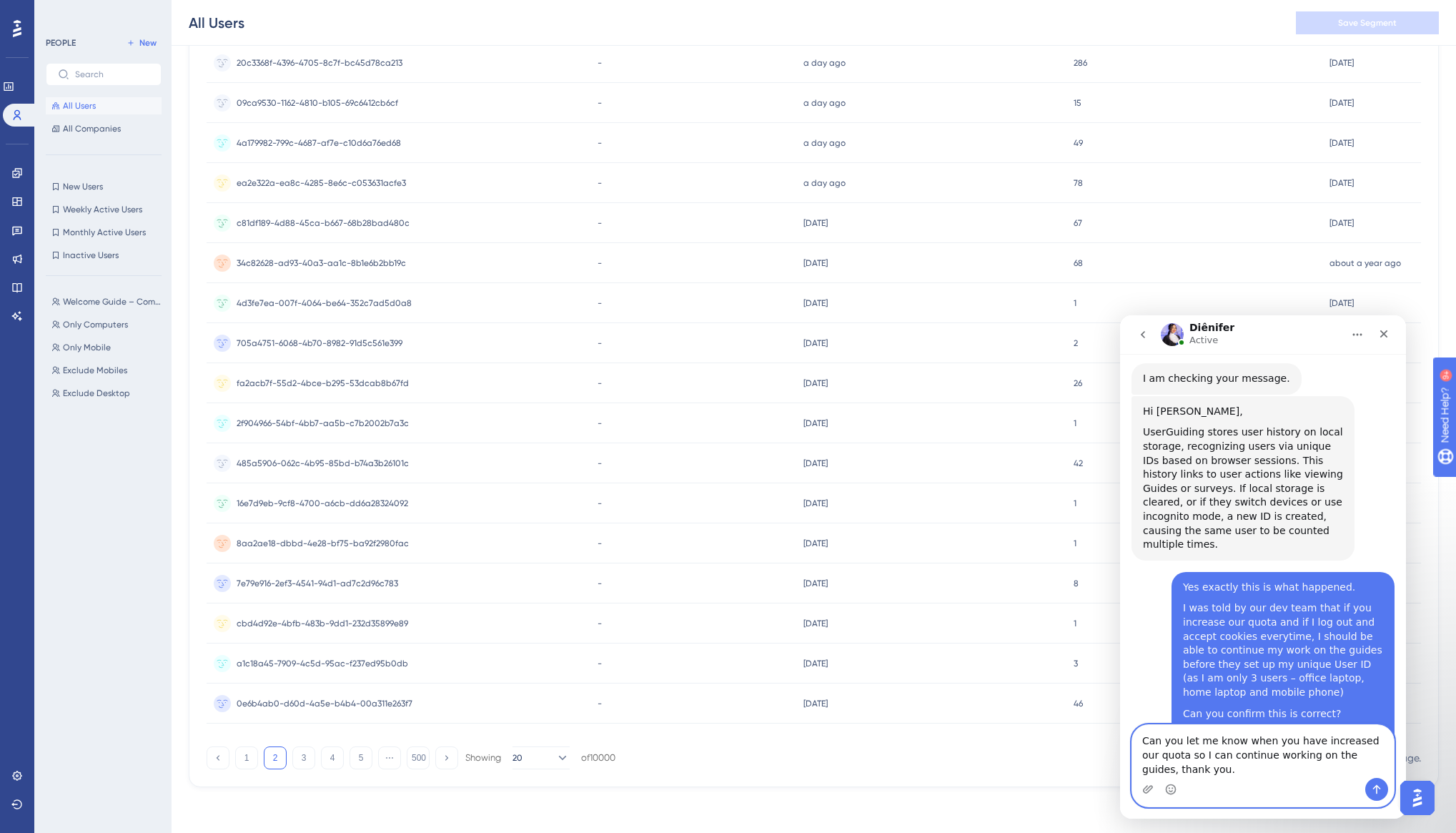
scroll to position [5720, 0]
type textarea "Can you let me know when you have increased our quota so I can continue working…"
click at [1375, 787] on icon "Send a message…" at bounding box center [1377, 789] width 12 height 12
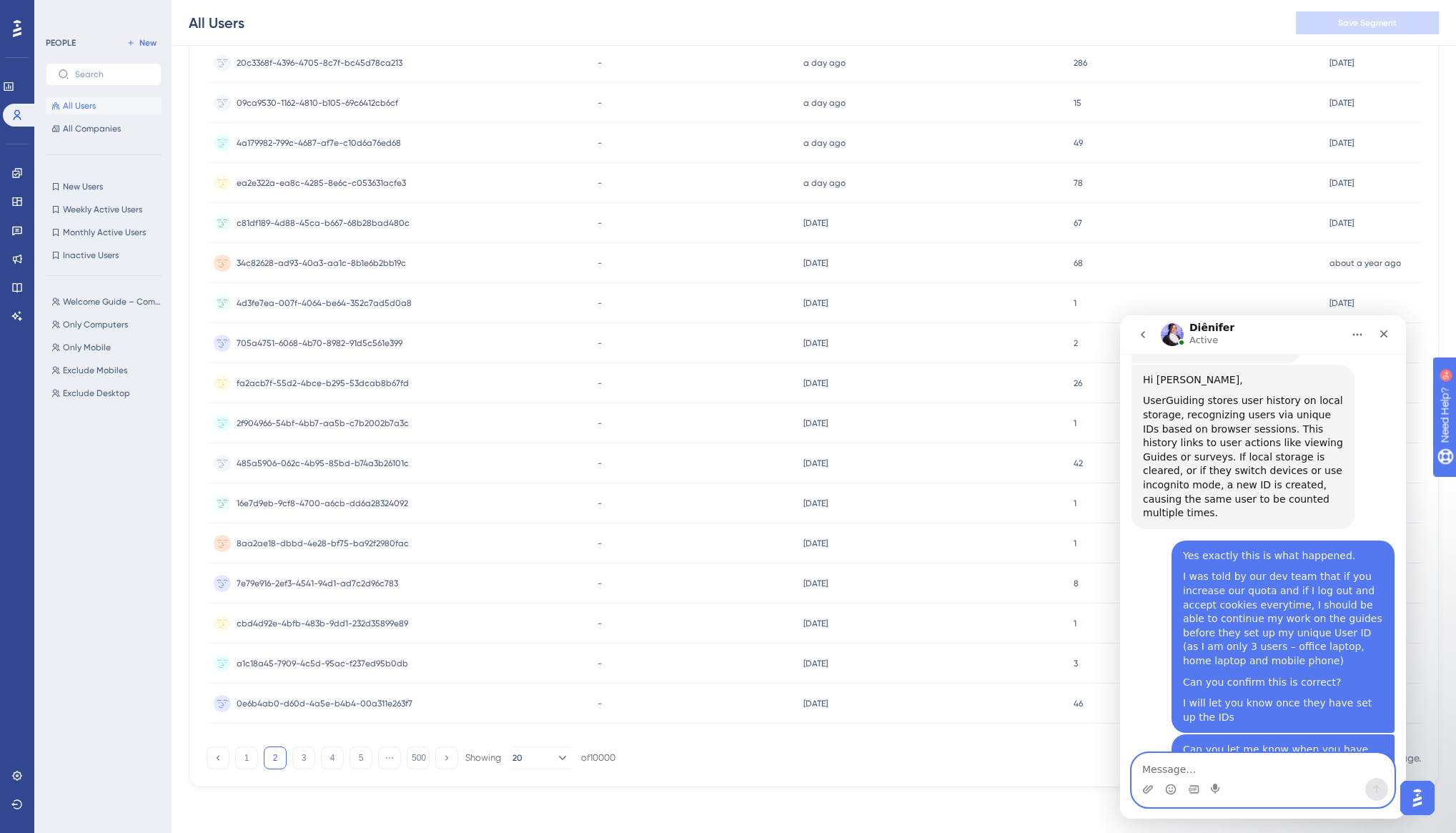
scroll to position [5751, 0]
drag, startPoint x: 16, startPoint y: 169, endPoint x: 319, endPoint y: 20, distance: 337.7
click at [16, 169] on icon at bounding box center [17, 173] width 12 height 12
click at [19, 174] on icon at bounding box center [16, 172] width 9 height 9
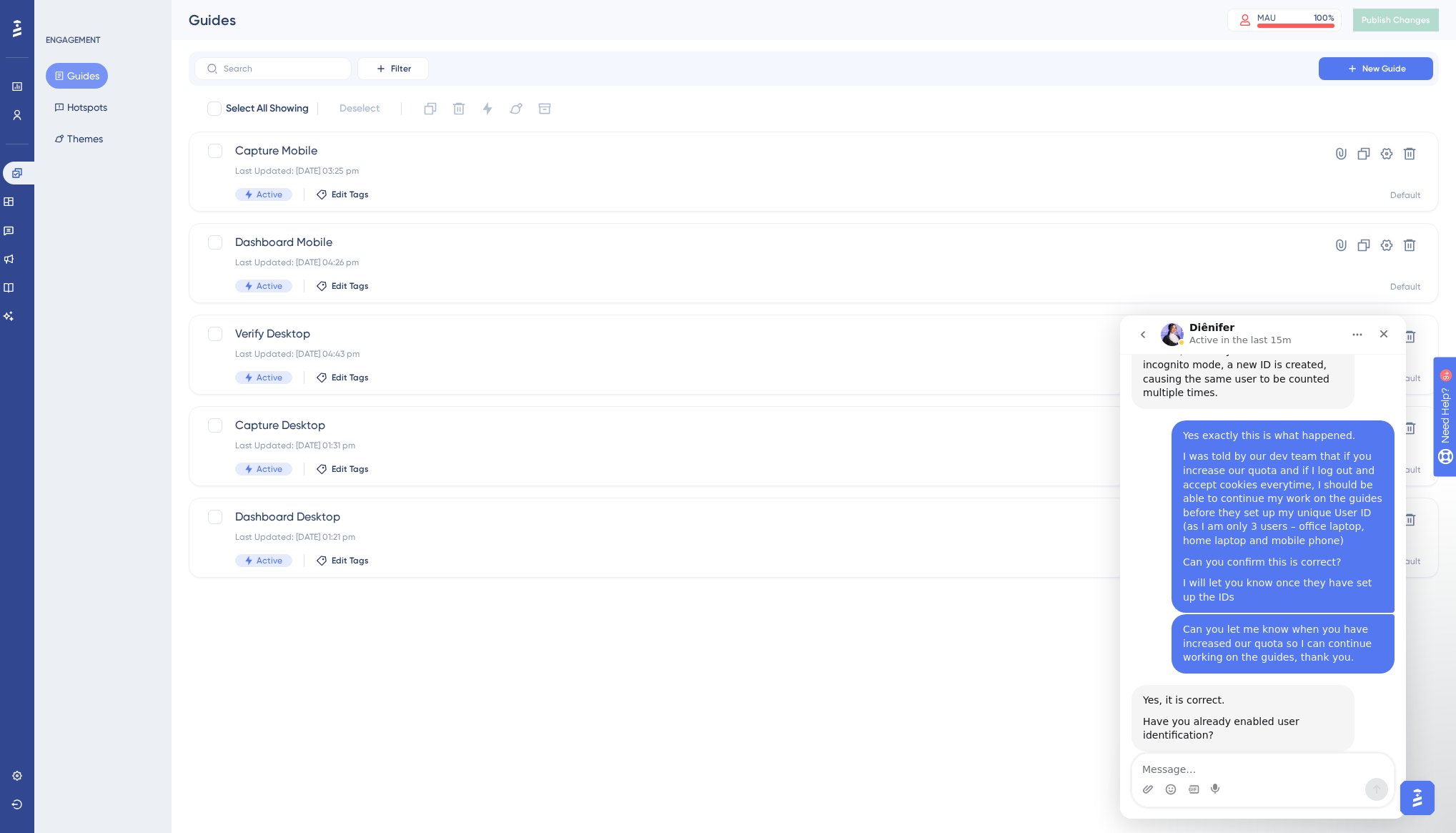
scroll to position [5871, 0]
click at [1169, 764] on textarea "Message…" at bounding box center [1263, 766] width 261 height 25
paste textarea "It will be a couple of weeks before we can enable that, it has been scheduled f…"
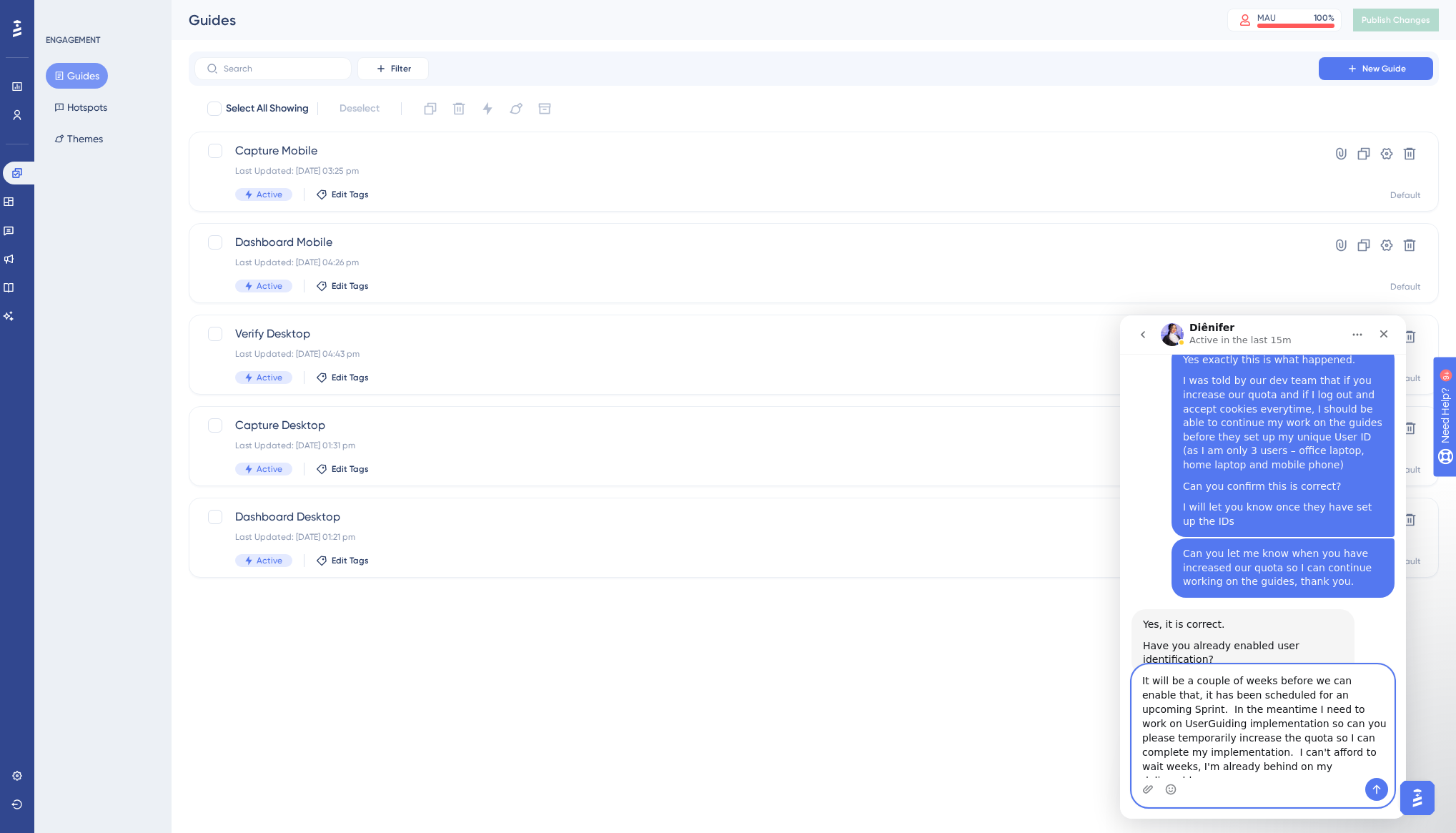
scroll to position [5957, 0]
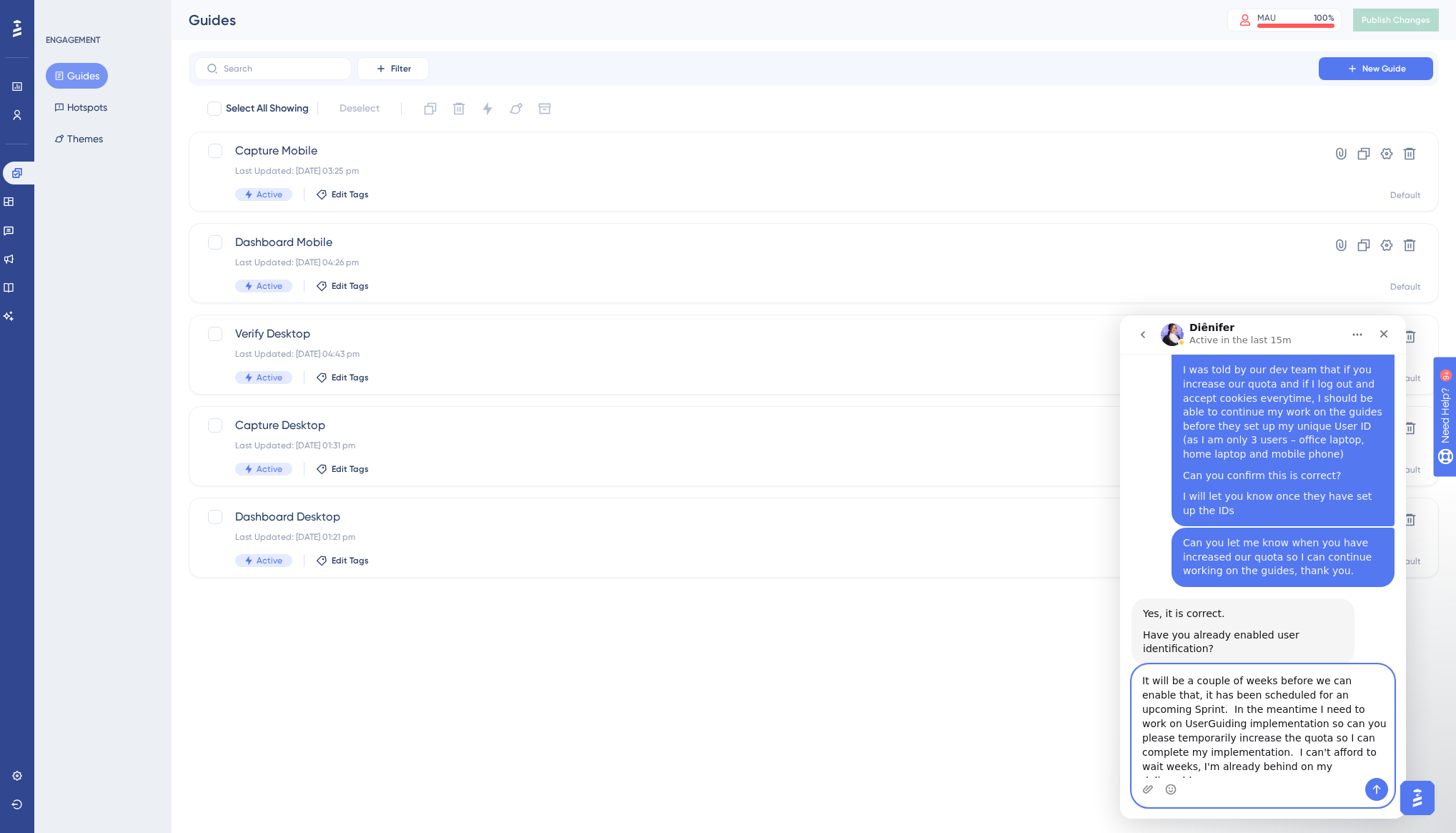
click at [1380, 701] on textarea "It will be a couple of weeks before we can enable that, it has been scheduled f…" at bounding box center [1263, 721] width 261 height 113
click at [1383, 698] on textarea "It will be a couple of weeks before we can enable that, it has been scheduled f…" at bounding box center [1263, 721] width 261 height 113
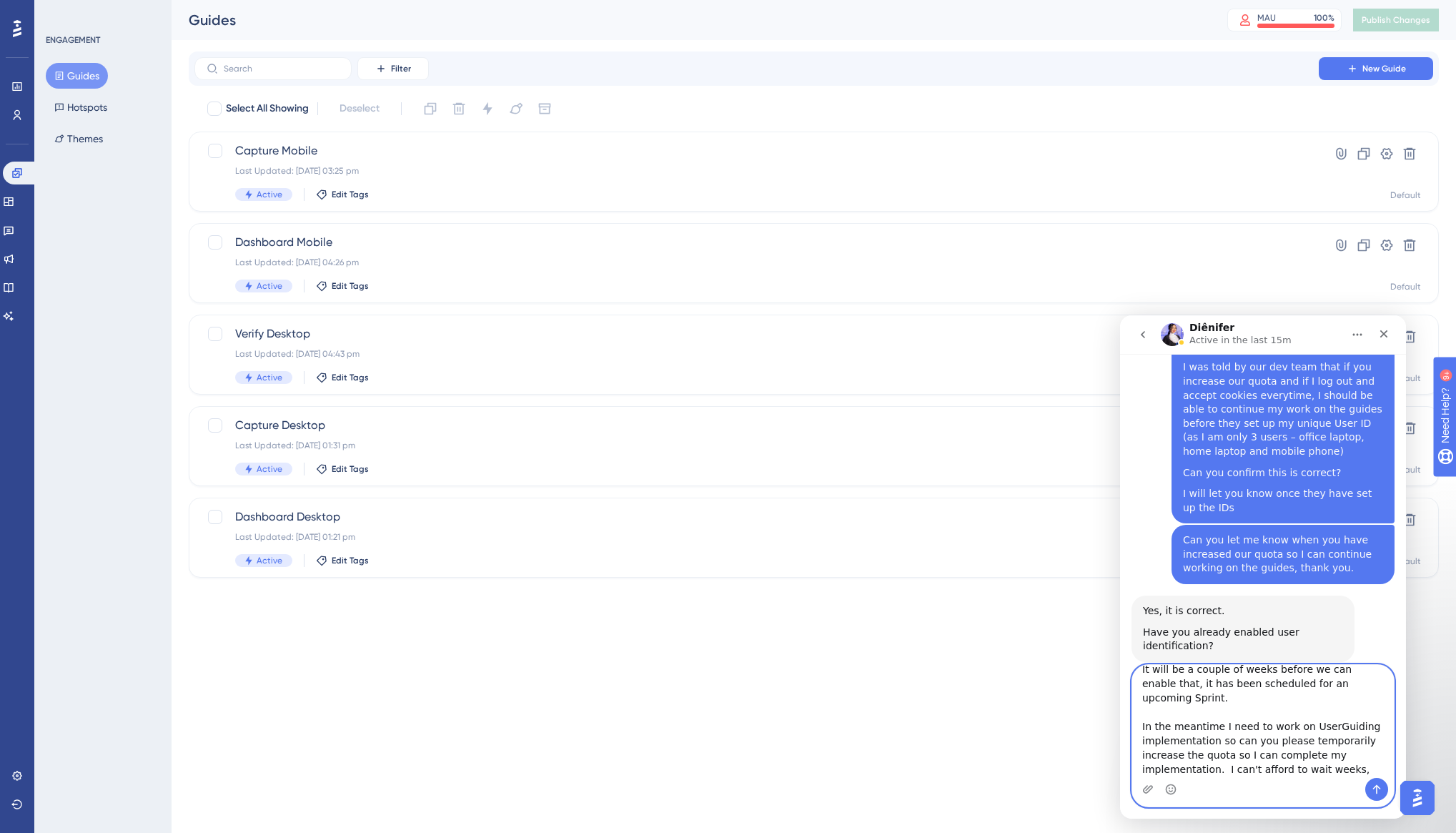
click at [1221, 754] on textarea "It will be a couple of weeks before we can enable that, it has been scheduled f…" at bounding box center [1263, 721] width 261 height 113
type textarea "It will be a couple of weeks before we can enable that, it has been scheduled f…"
click at [1380, 789] on icon "Send a message…" at bounding box center [1377, 789] width 12 height 12
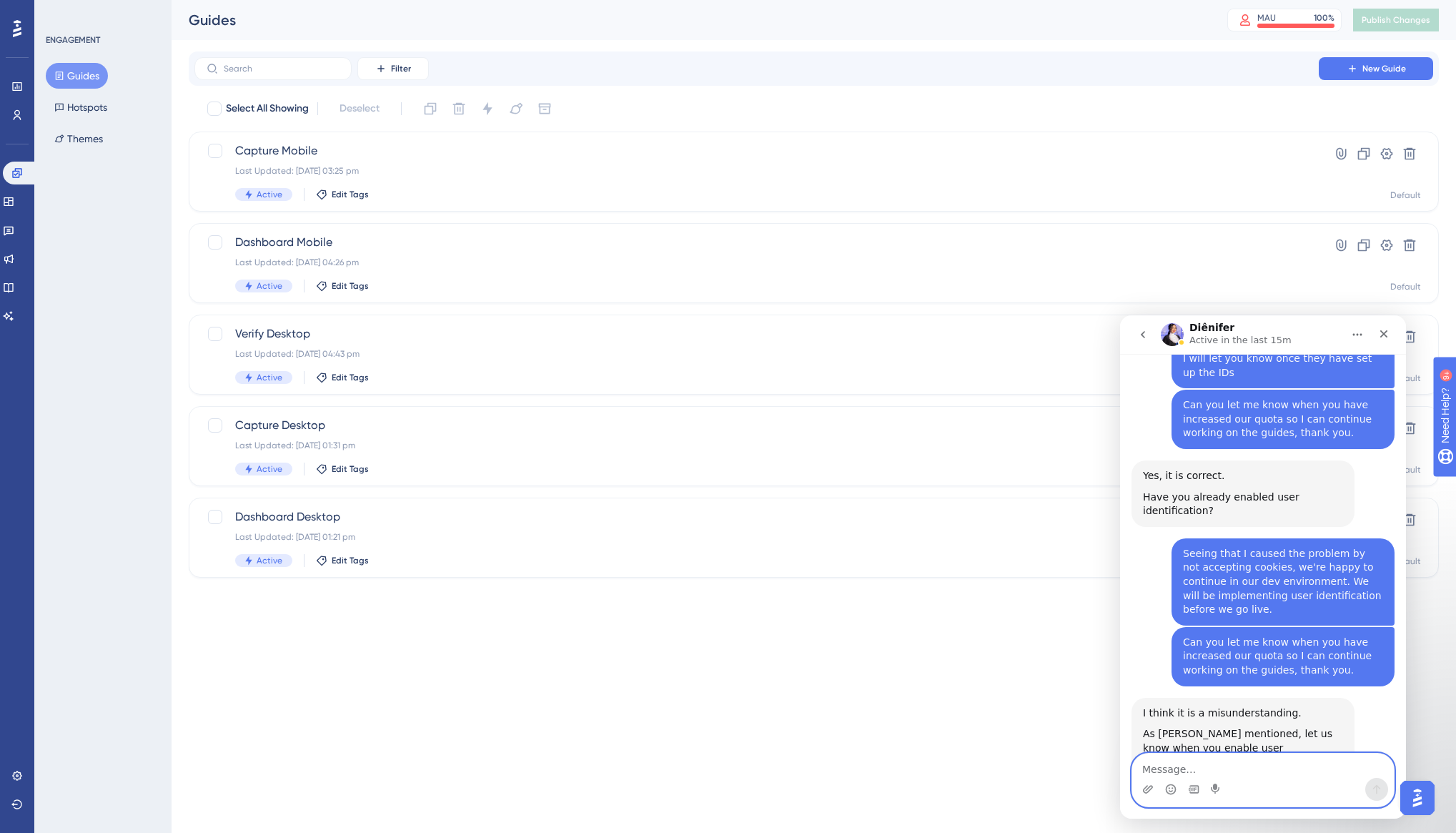
scroll to position [6097, 0]
click at [1152, 771] on textarea "Message…" at bounding box center [1263, 766] width 261 height 25
click at [1227, 770] on textarea "Thank you I really apprecite" at bounding box center [1263, 766] width 261 height 25
type textarea "Thank you I appreciate it."
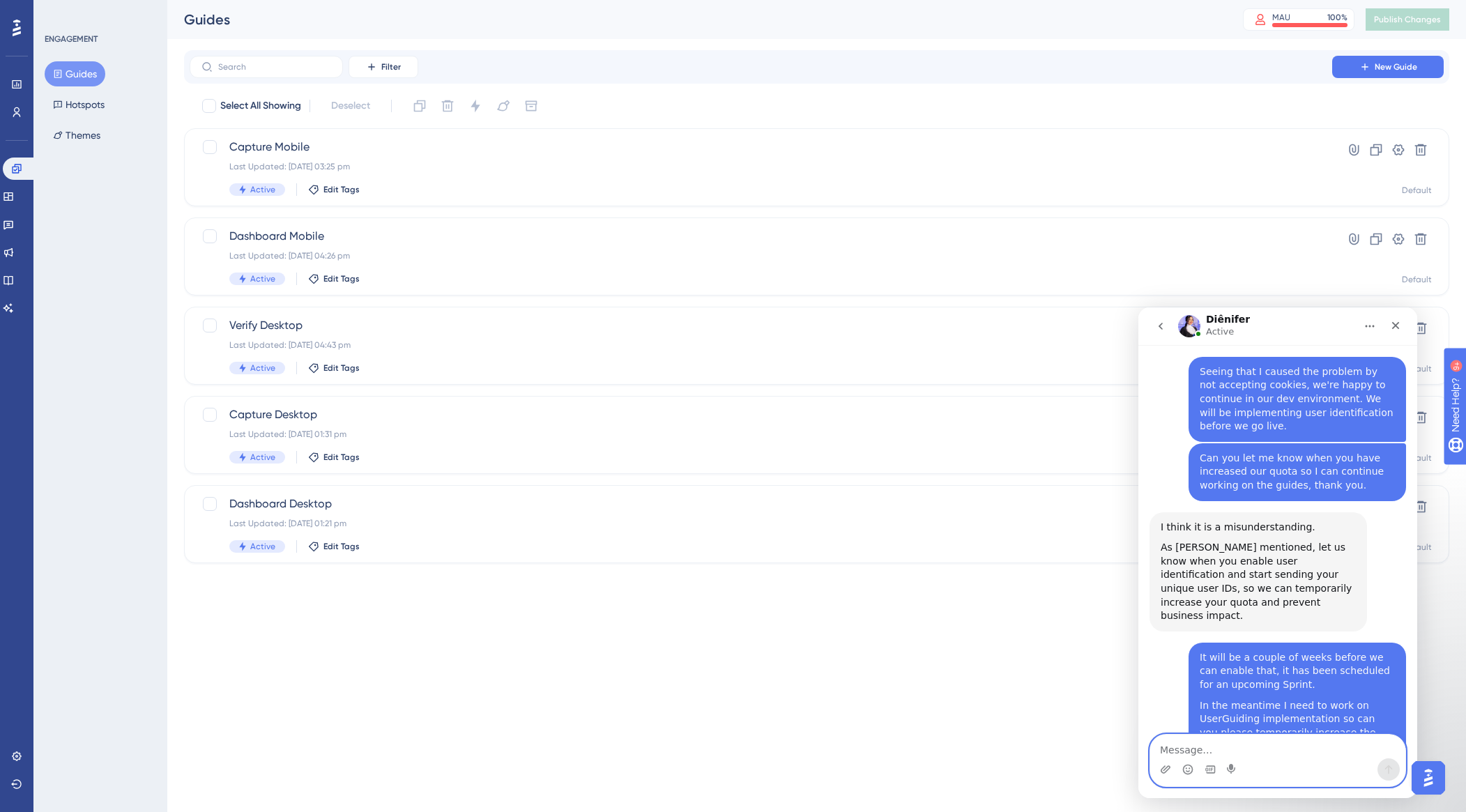
scroll to position [6126, 0]
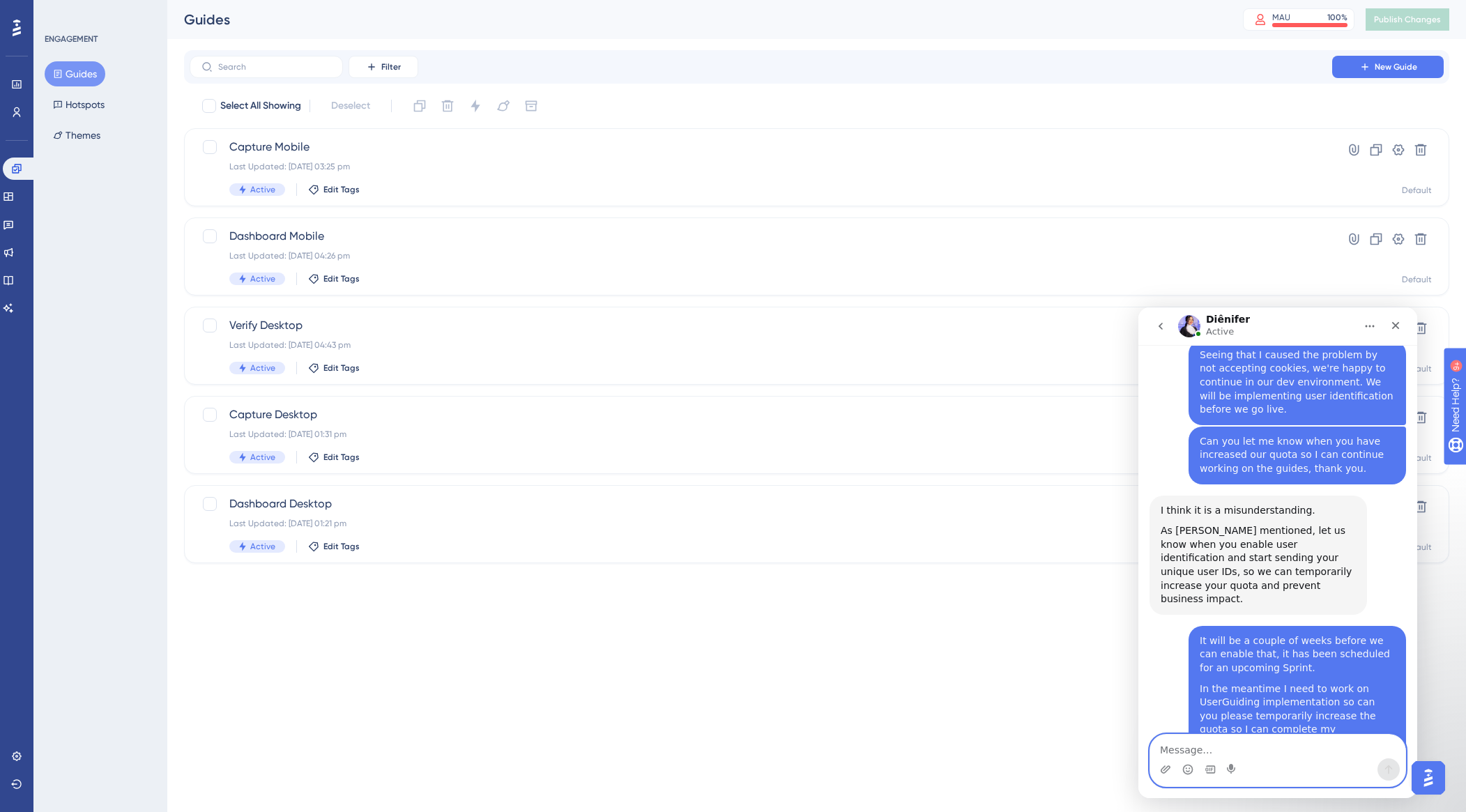
click at [1181, 749] on textarea "Message…" at bounding box center [1278, 746] width 255 height 24
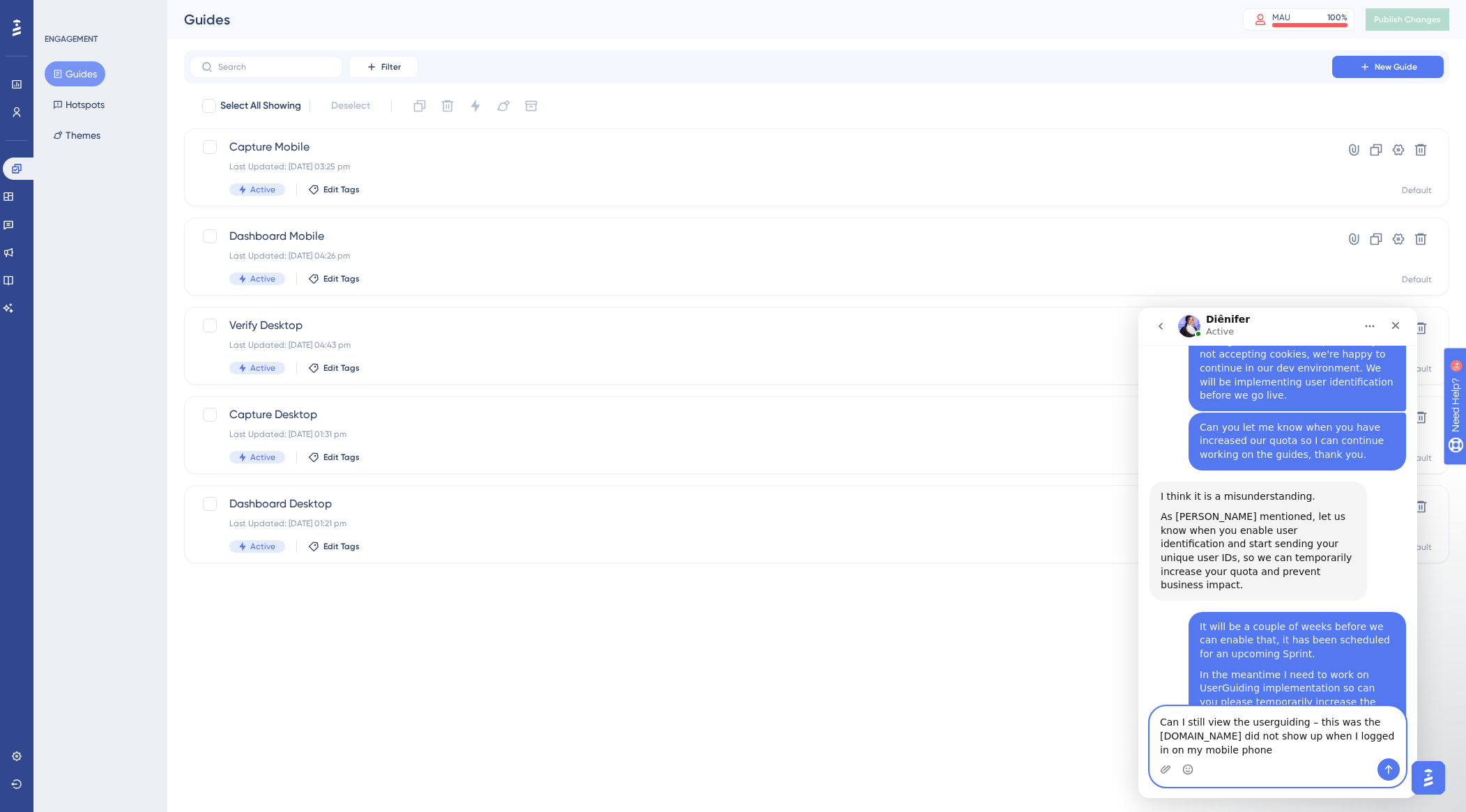
scroll to position [6154, 0]
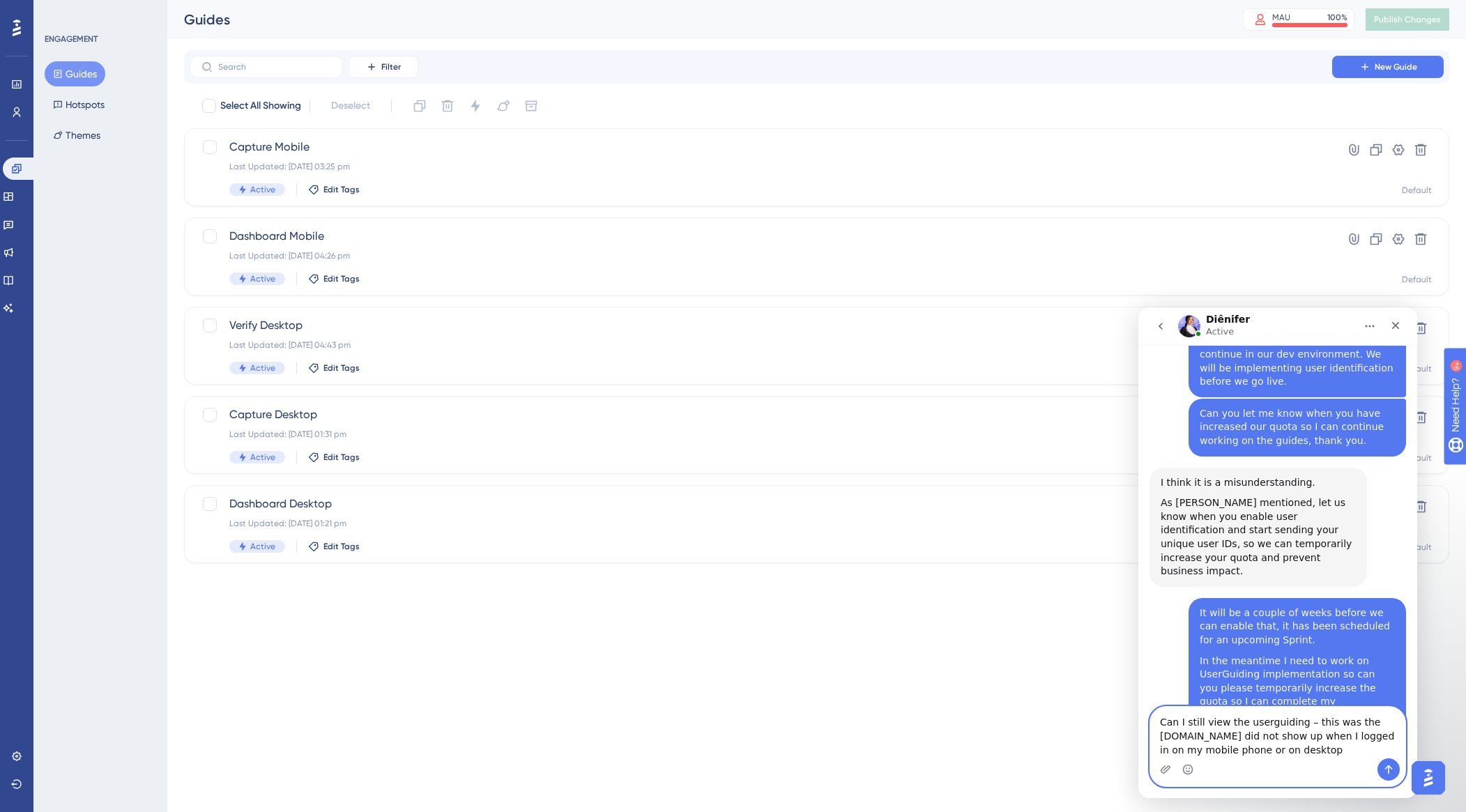
click at [1223, 724] on textarea "Can I still view the userguiding – this was the [DOMAIN_NAME] did not show up w…" at bounding box center [1278, 733] width 255 height 51
click at [1334, 721] on textarea "Can I still view and test the userguiding – this was the [DOMAIN_NAME] did not …" at bounding box center [1278, 733] width 255 height 51
click at [1225, 736] on textarea "Can I still view and test the userguiding in situ – this was the [DOMAIN_NAME] …" at bounding box center [1278, 725] width 255 height 66
click at [1316, 753] on textarea "Can I still view and test the userguiding in situ – this was the issue. It did …" at bounding box center [1278, 733] width 255 height 51
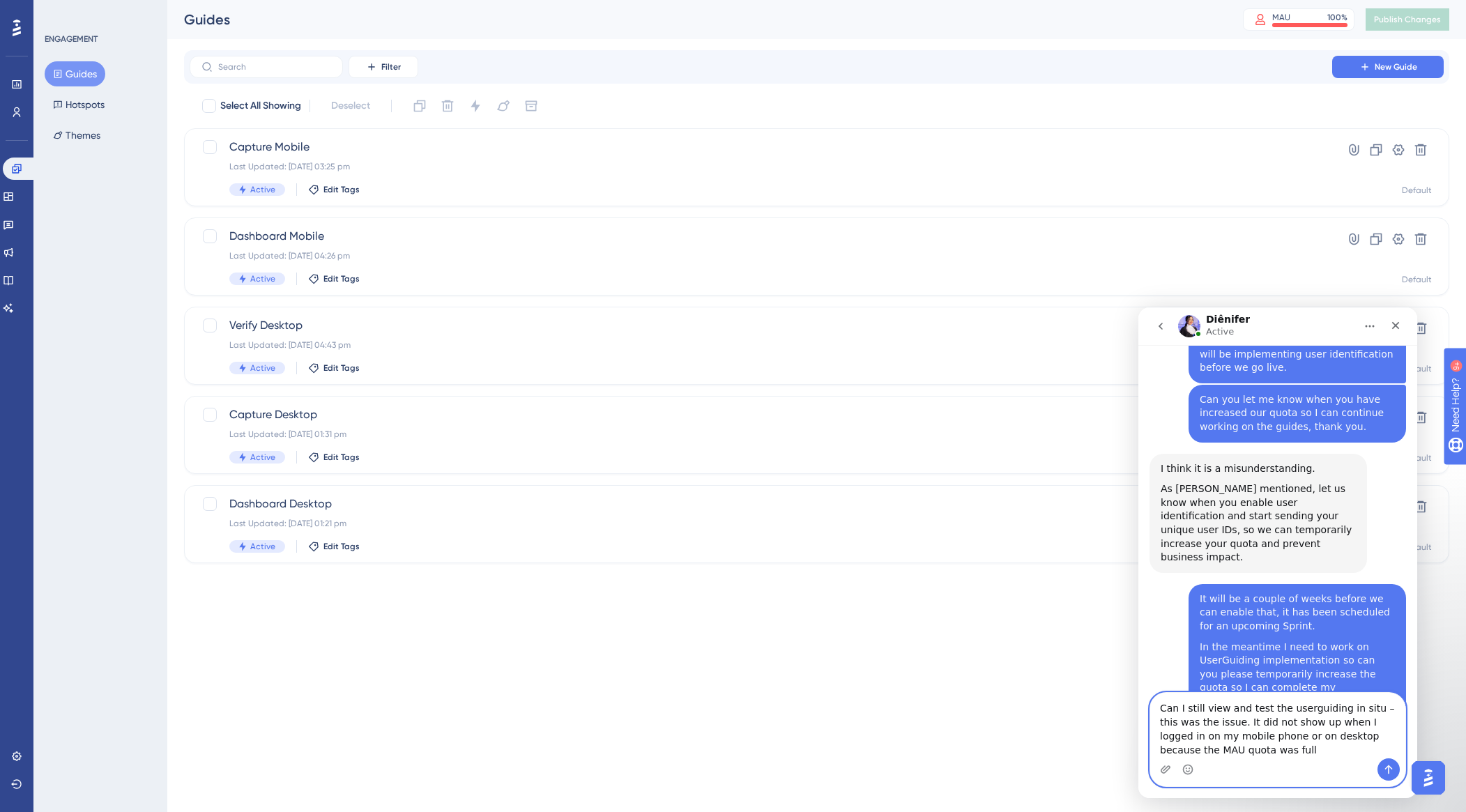
type textarea "Can I still view and test the userguiding in situ – this was the issue. It did …"
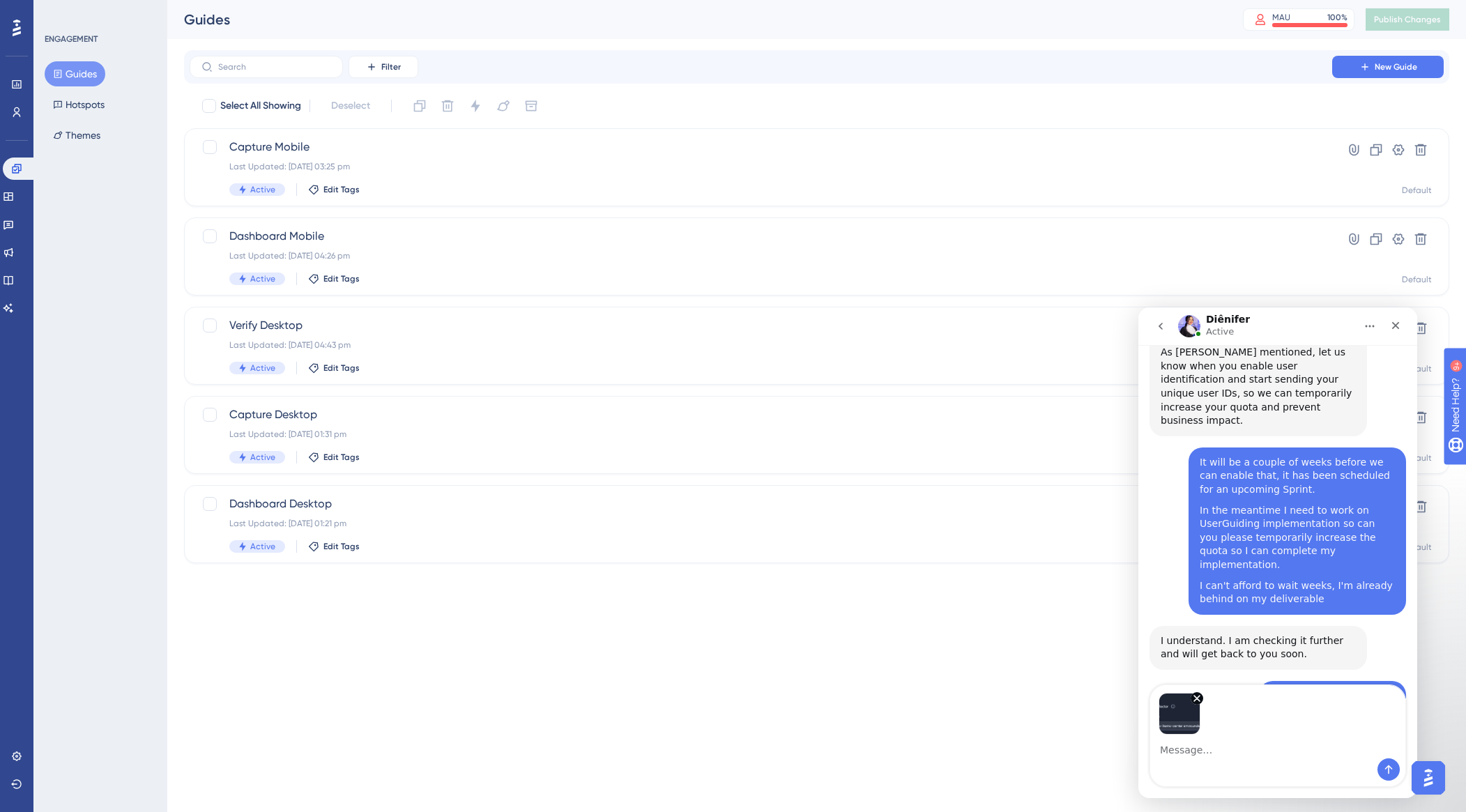
scroll to position [6354, 0]
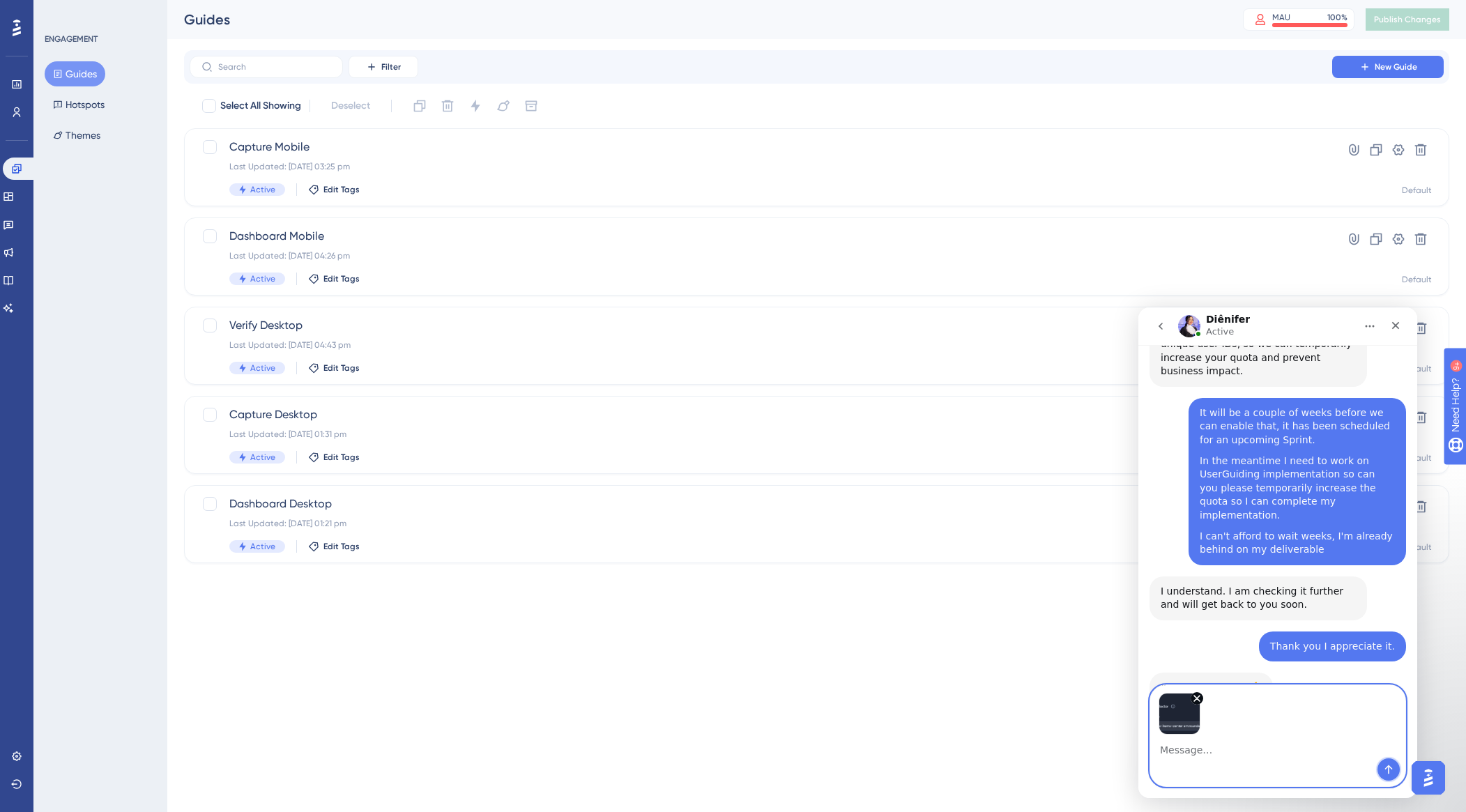
click at [1391, 771] on icon "Send a message…" at bounding box center [1389, 770] width 11 height 11
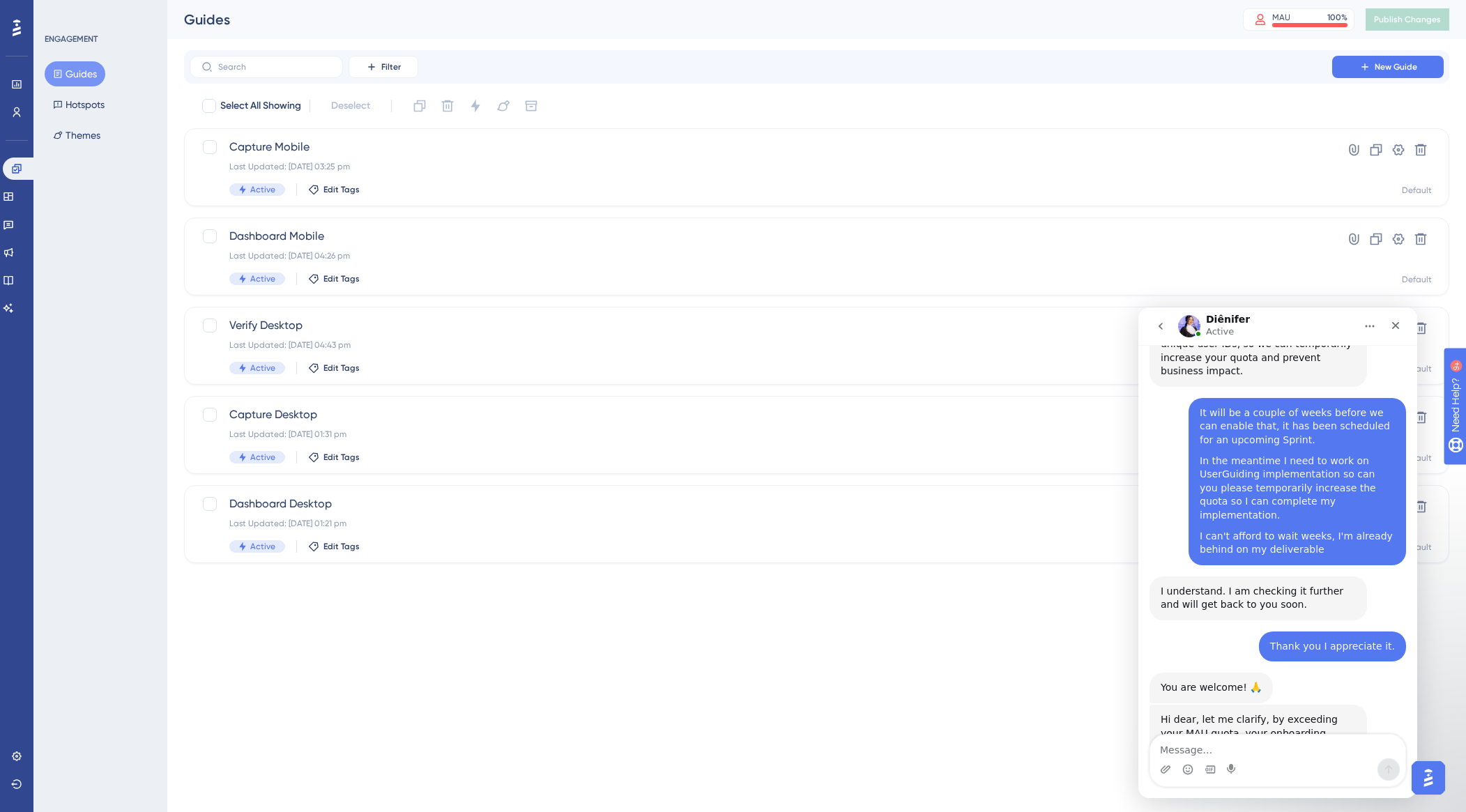
scroll to position [6394, 0]
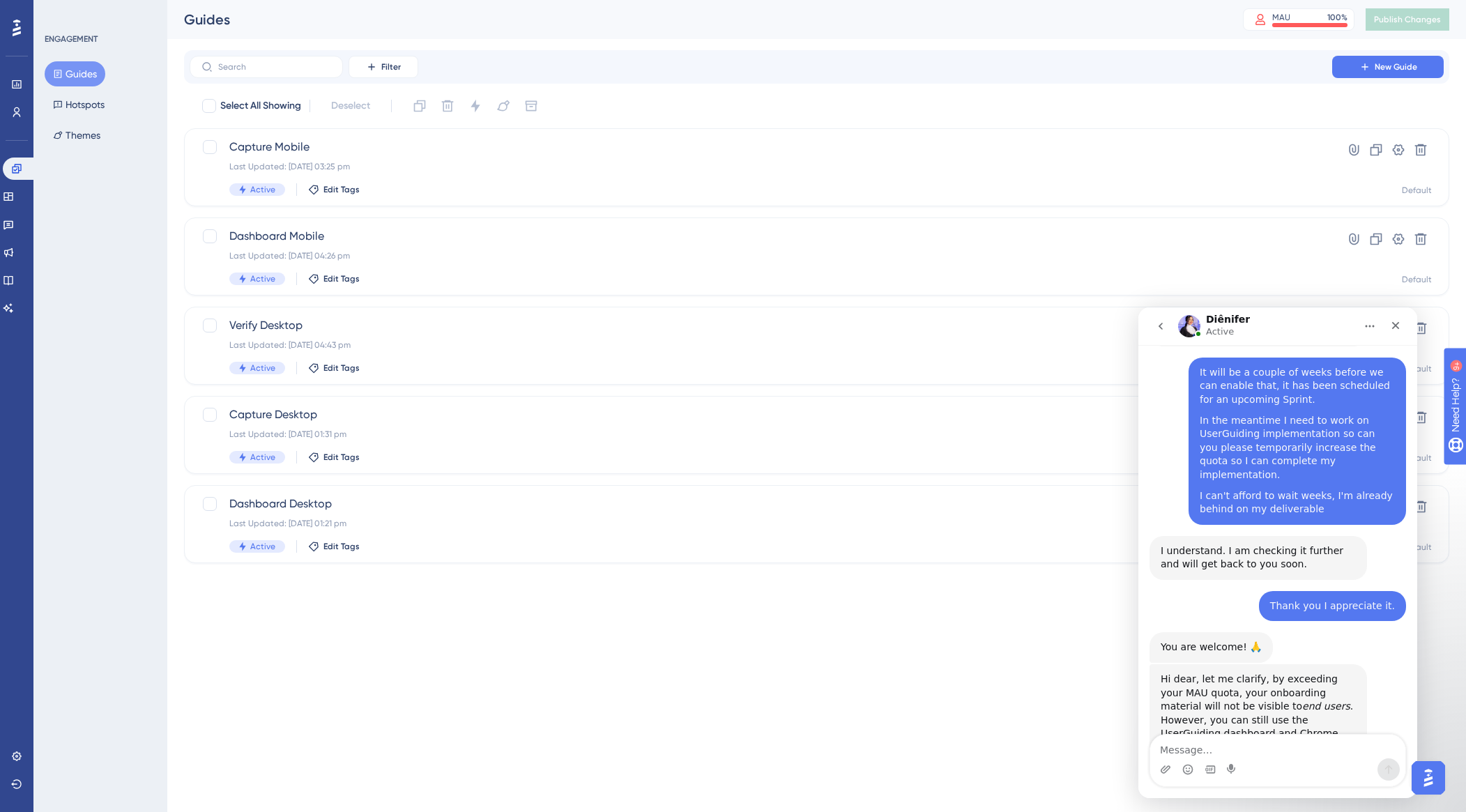
click at [1201, 753] on textarea "Message…" at bounding box center [1278, 746] width 255 height 24
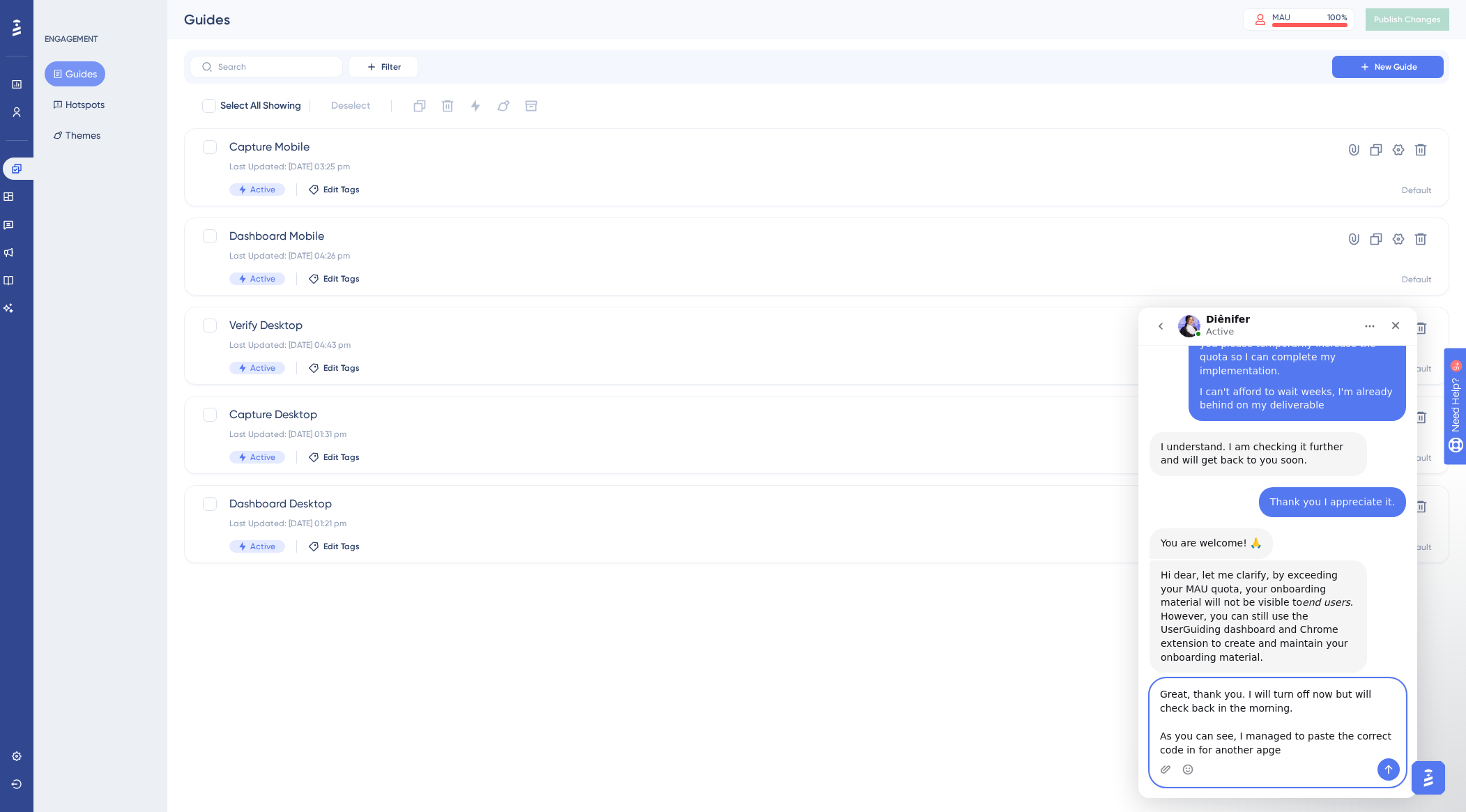
scroll to position [6504, 0]
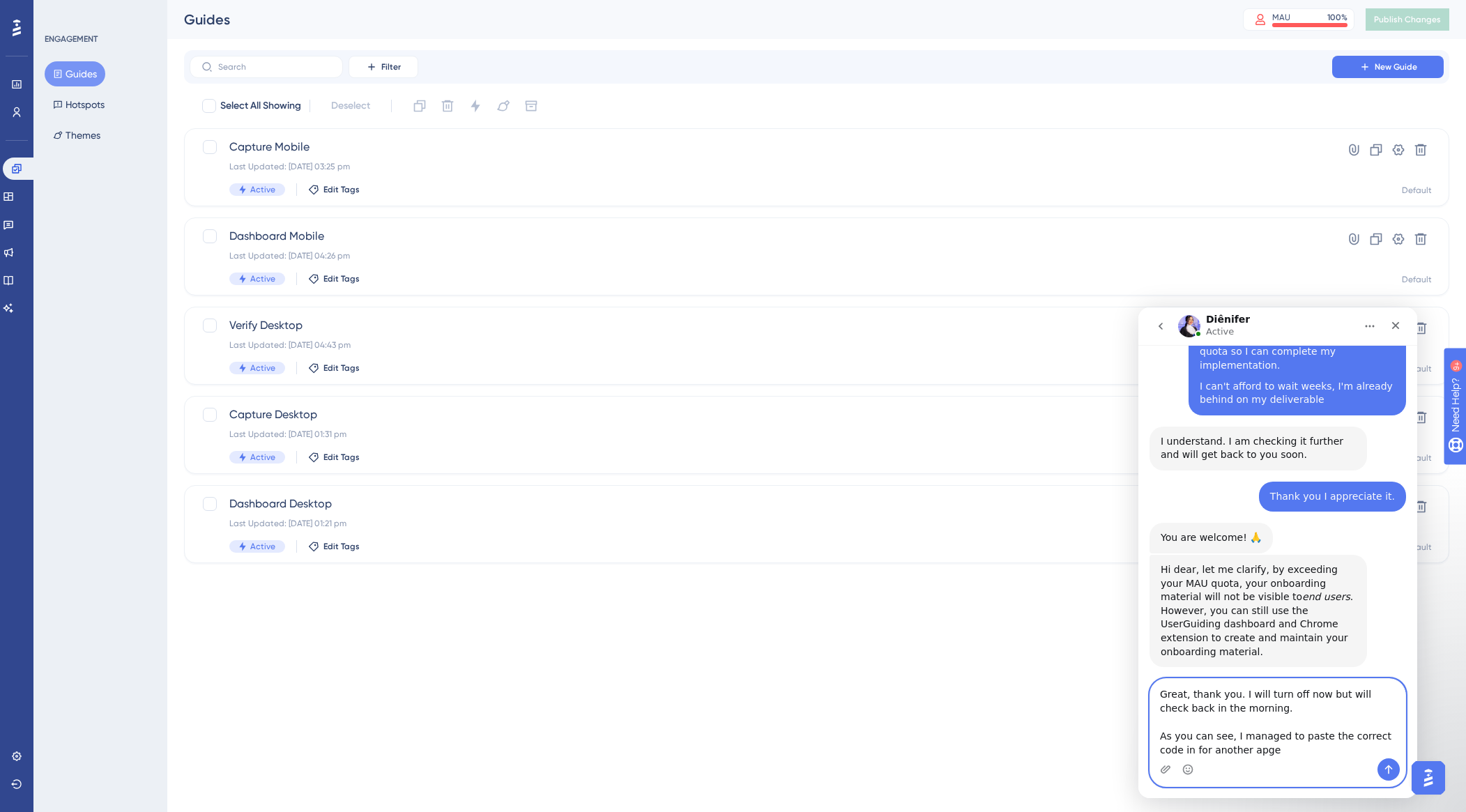
type textarea "Great, thank you. I will turn off now but will check back in the morning. As yo…"
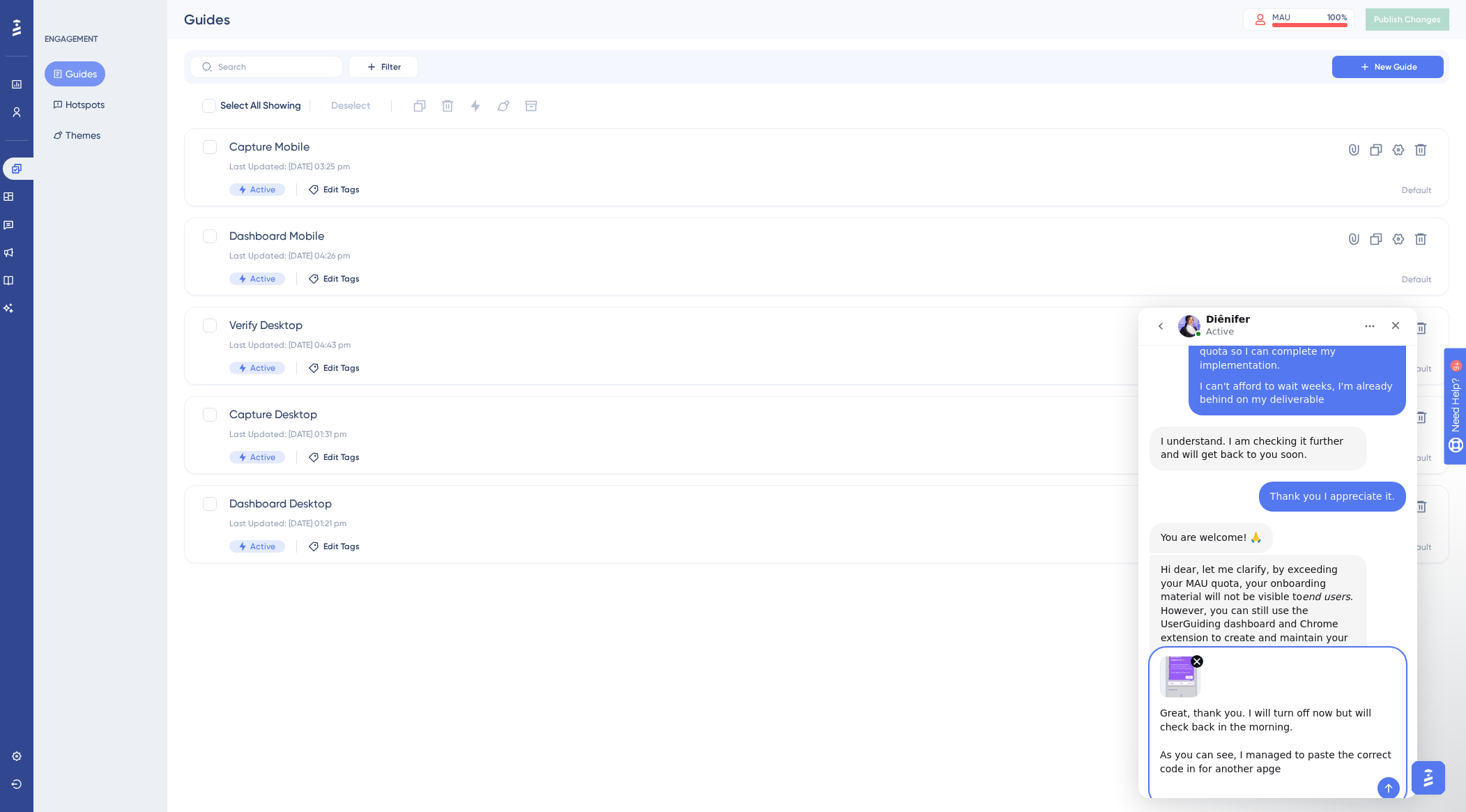
scroll to position [6534, 0]
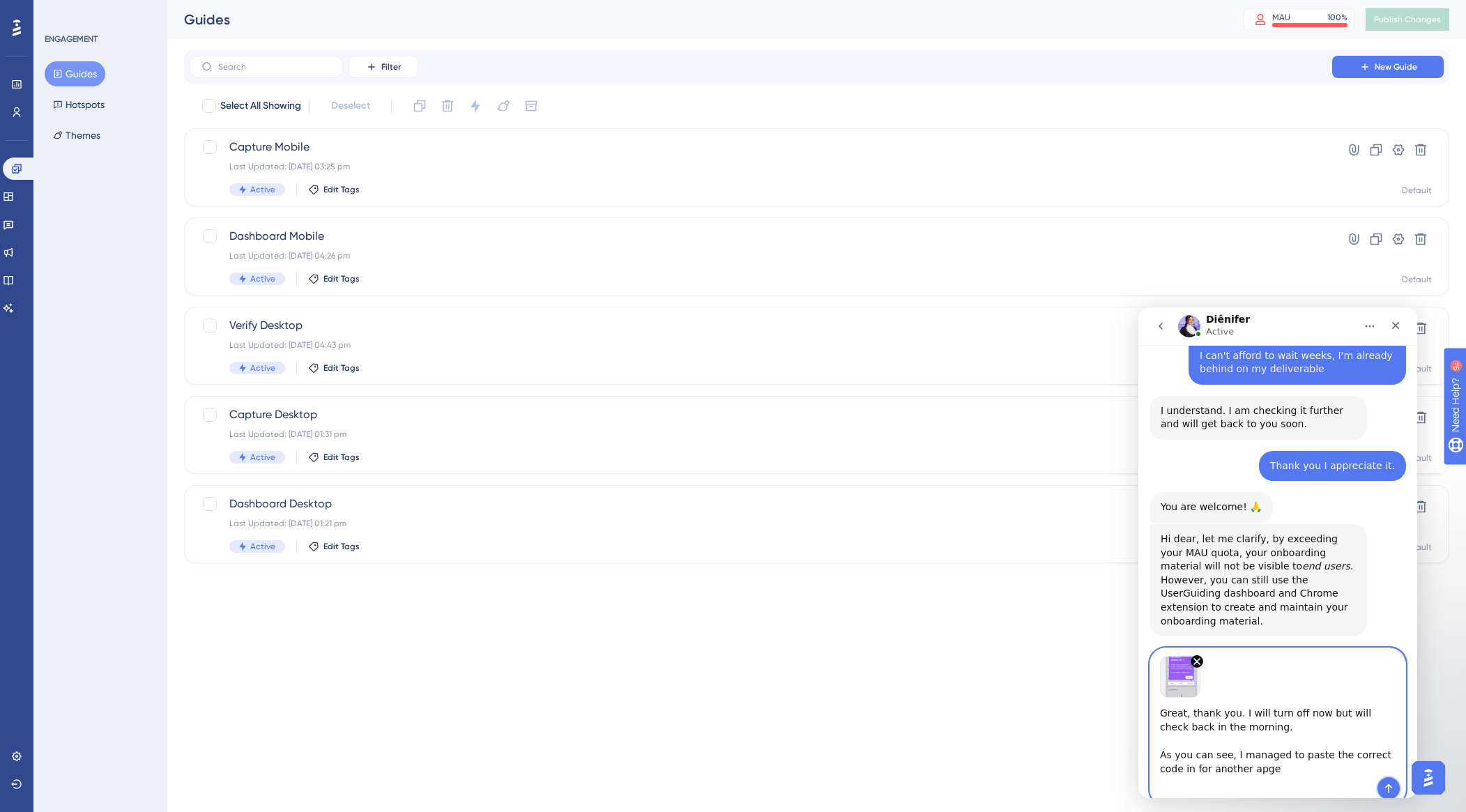
click at [1390, 787] on icon "Send a message…" at bounding box center [1389, 788] width 11 height 11
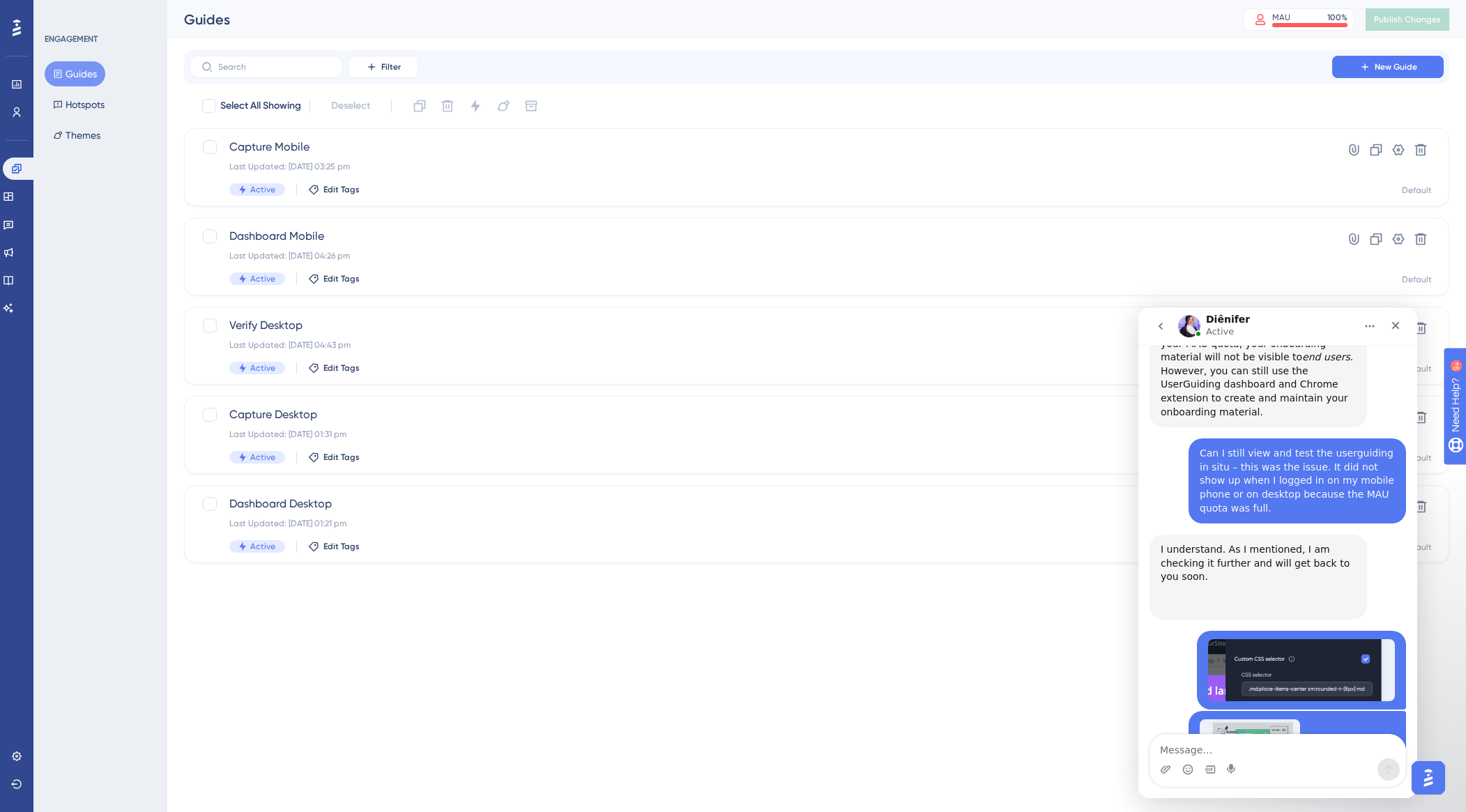
scroll to position [6746, 0]
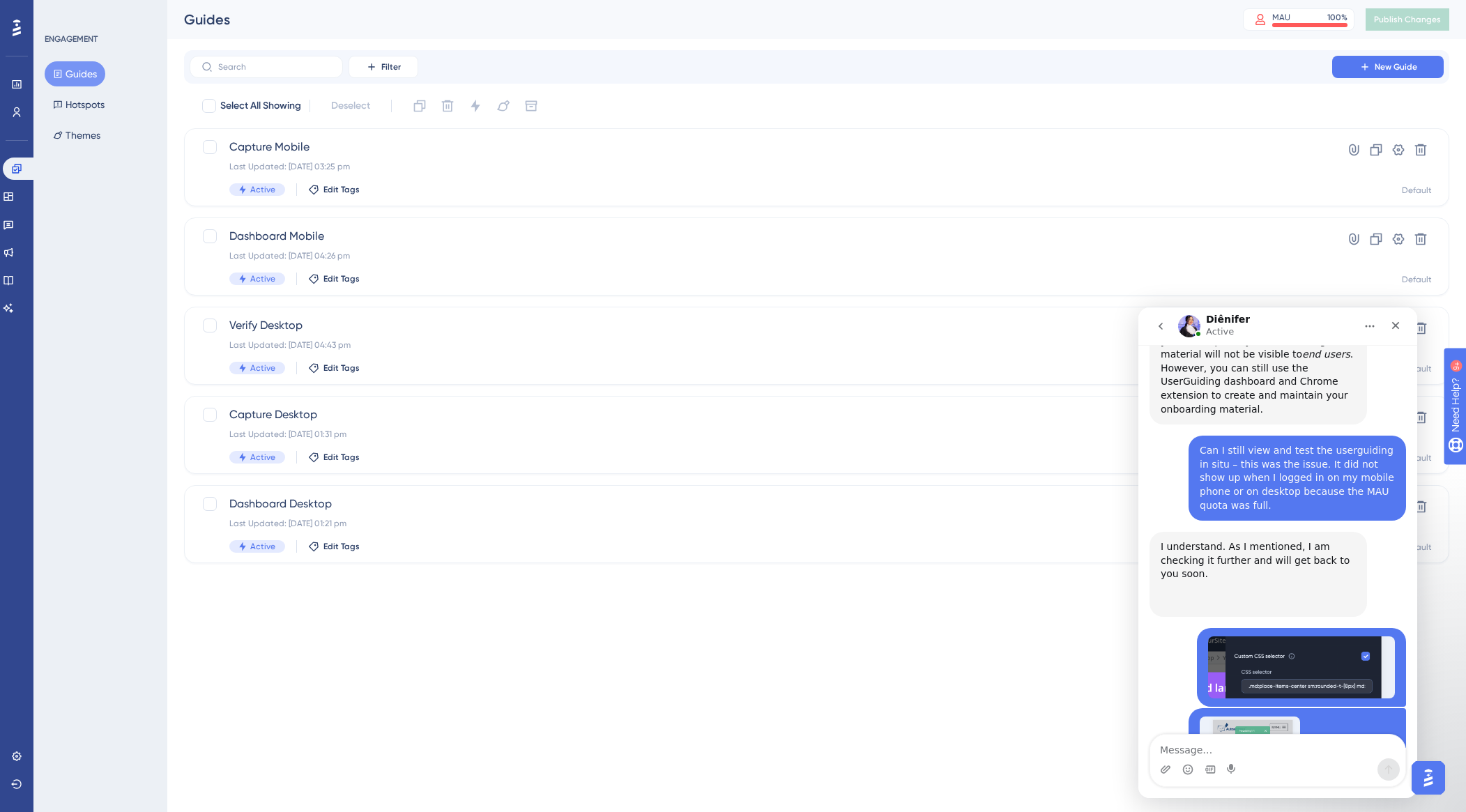
click at [1177, 751] on textarea "Message…" at bounding box center [1278, 746] width 255 height 24
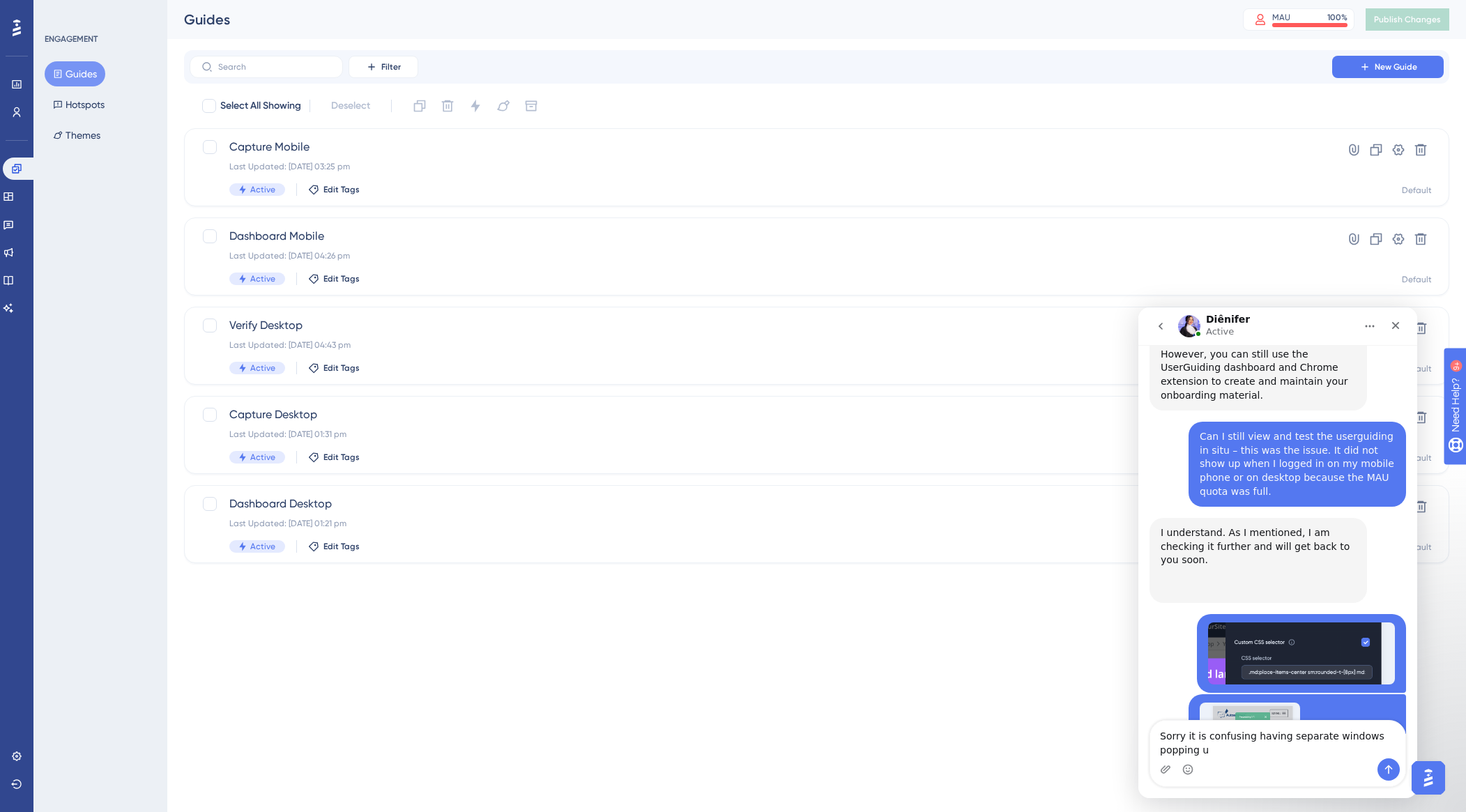
type textarea "Sorry it is confusing having separate windows popping up"
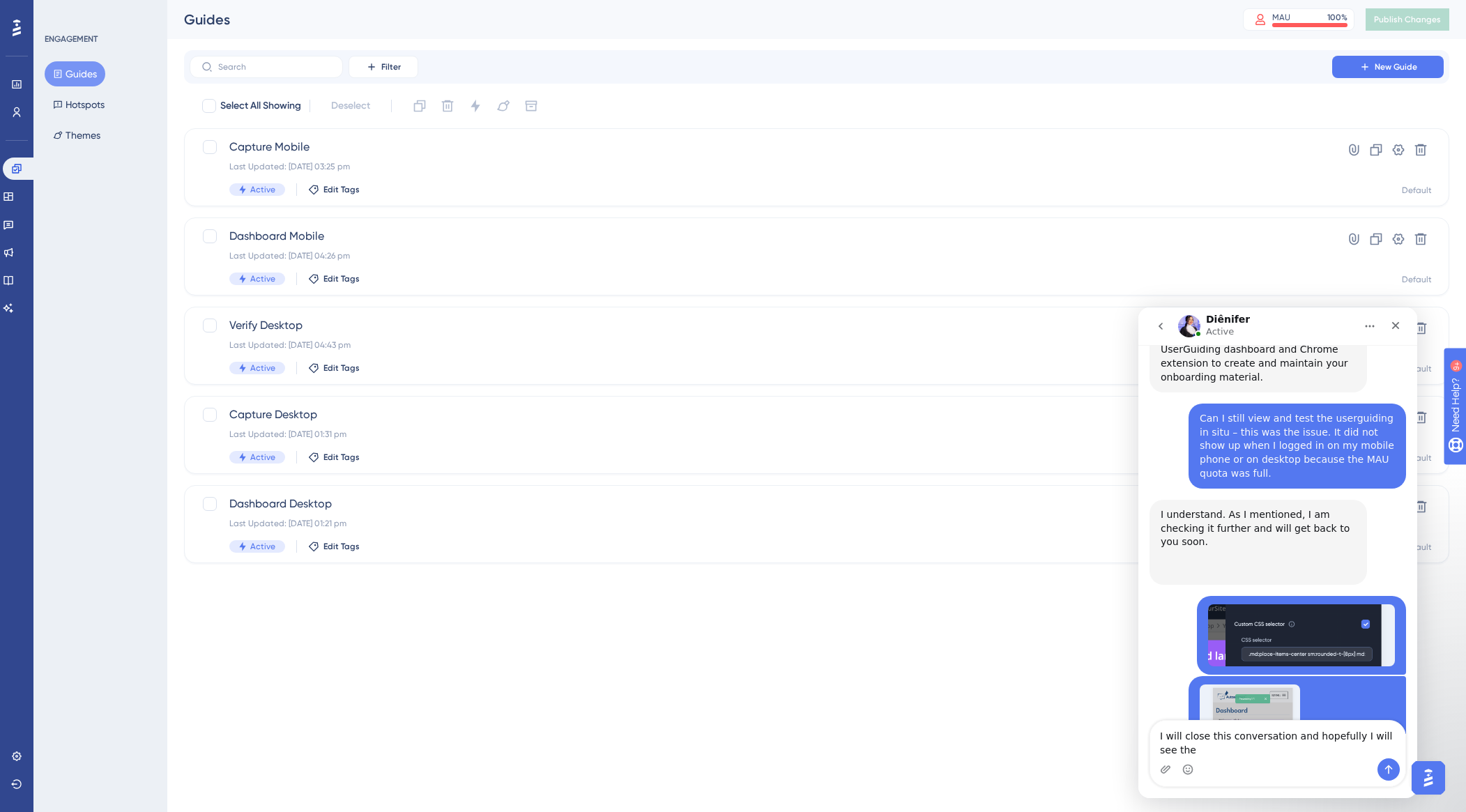
scroll to position [6793, 0]
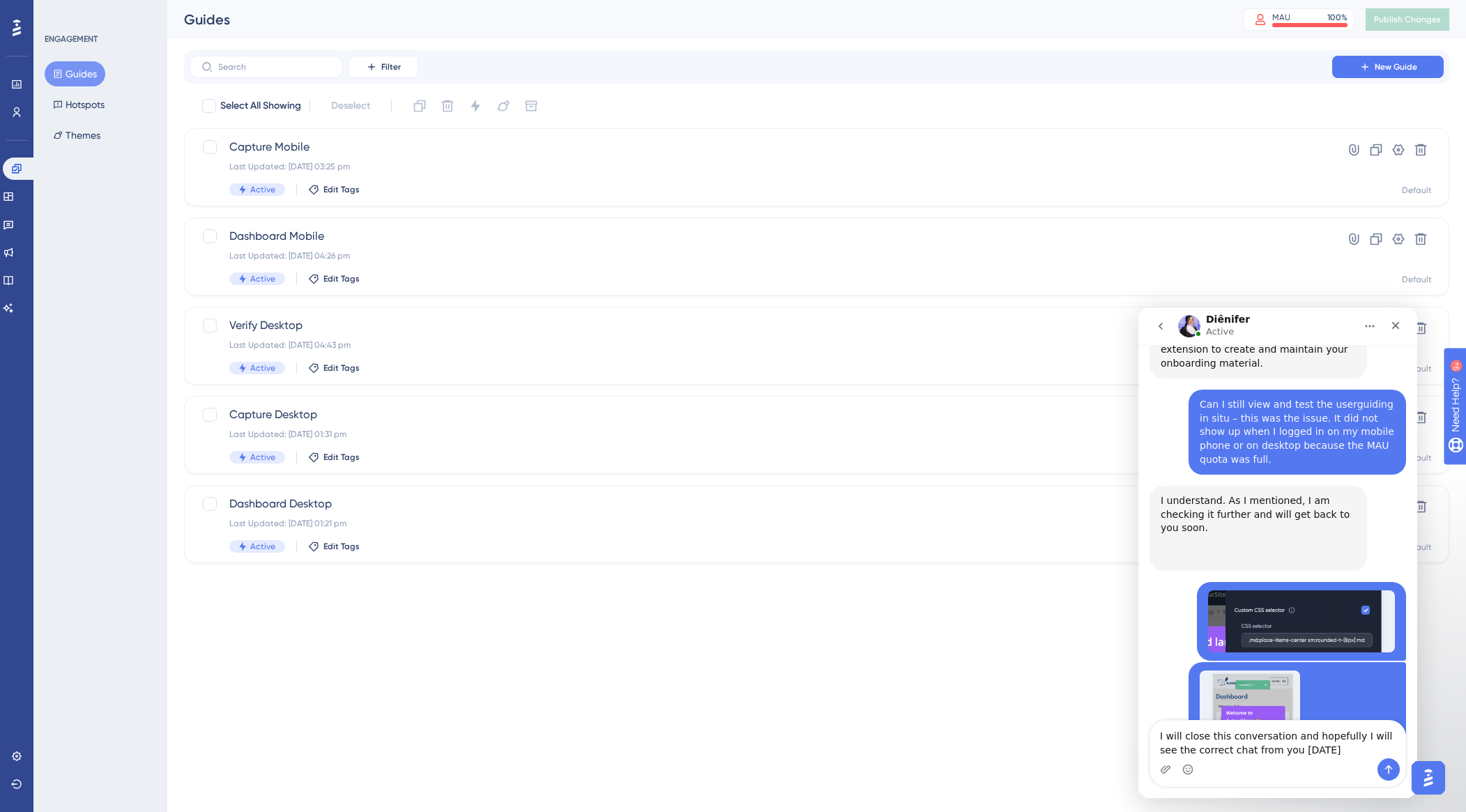
type textarea "I will close this conversation and hopefully I will see the correct chat from y…"
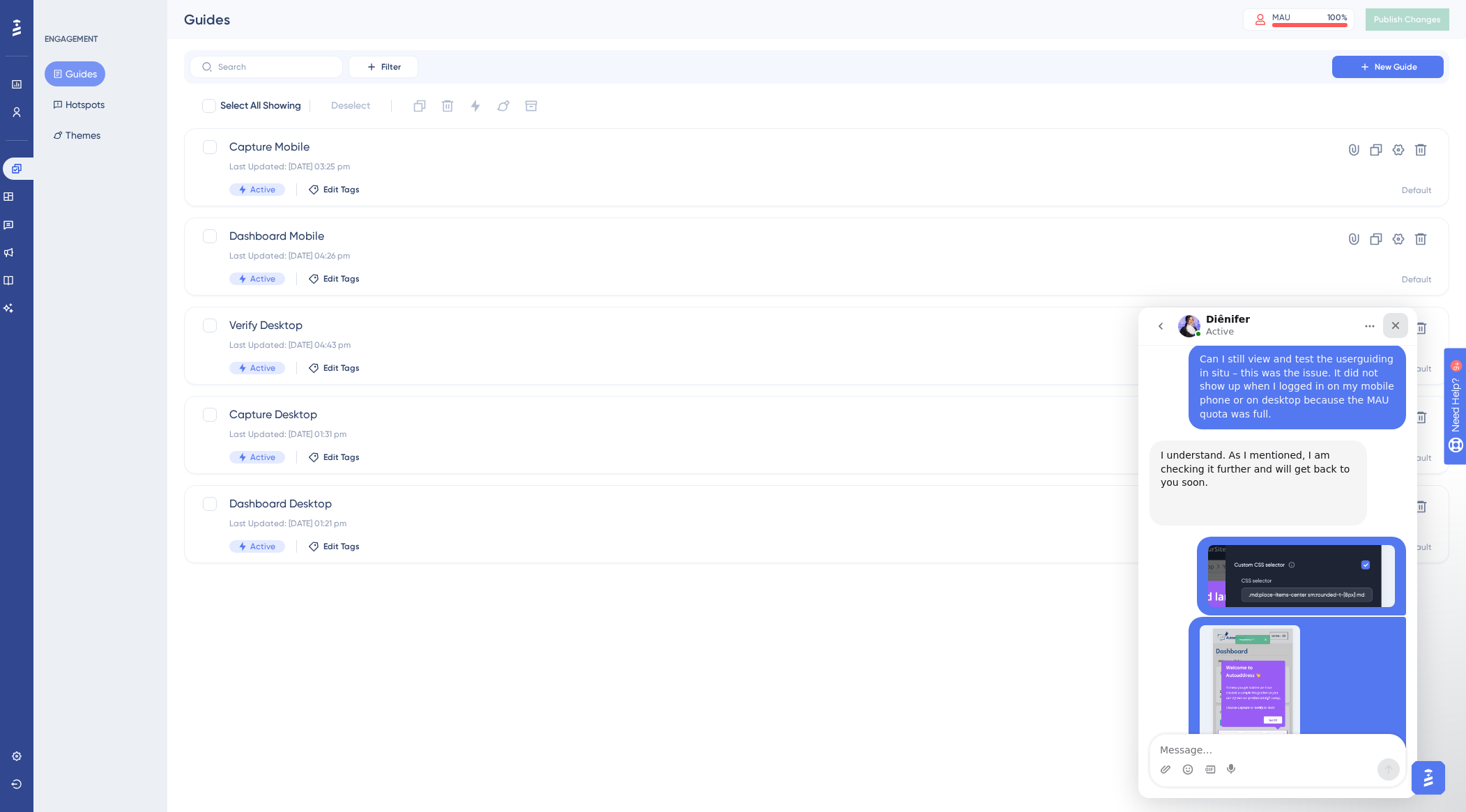
click at [1392, 322] on icon "Close" at bounding box center [1396, 325] width 11 height 11
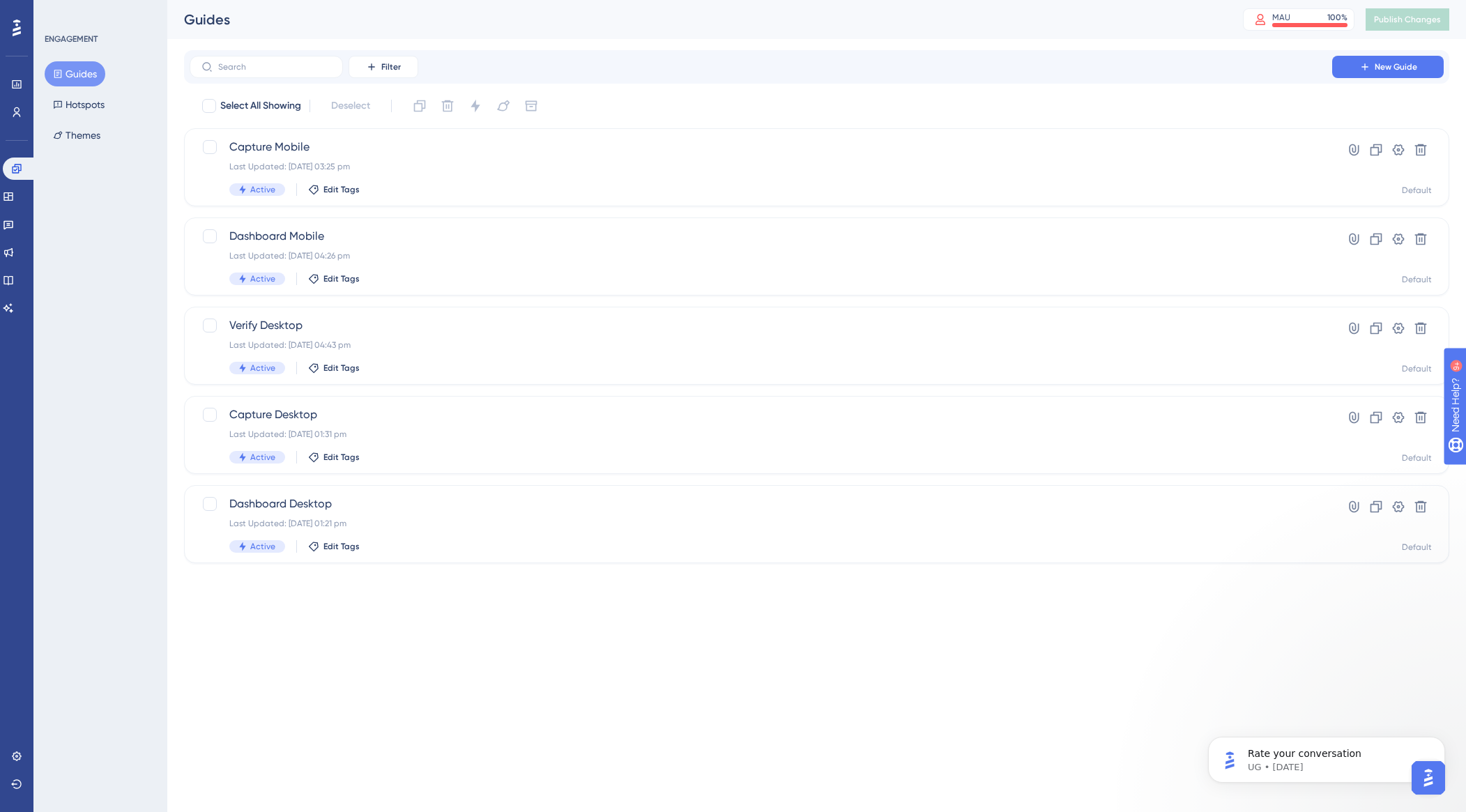
scroll to position [0, 0]
